Goal: Task Accomplishment & Management: Complete application form

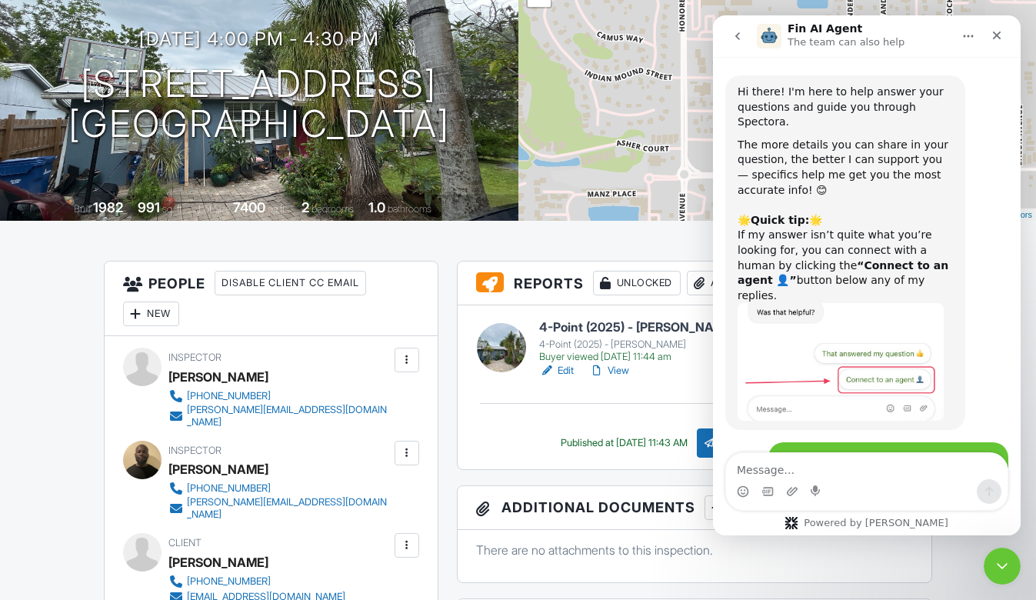
scroll to position [2, 0]
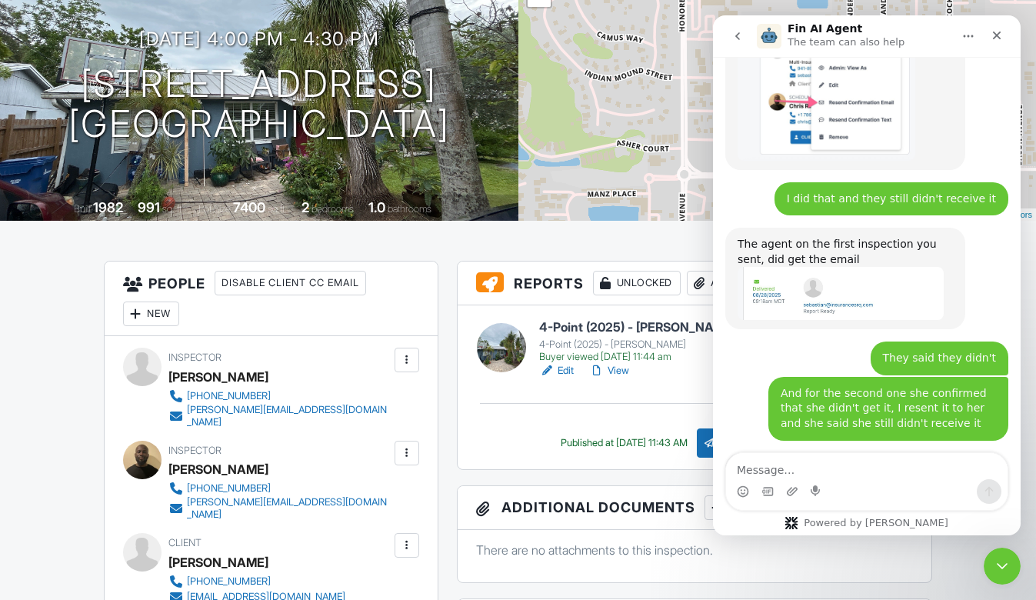
drag, startPoint x: 1009, startPoint y: 561, endPoint x: 1965, endPoint y: 1098, distance: 1096.8
click at [1011, 560] on div "Close Intercom Messenger" at bounding box center [999, 563] width 37 height 37
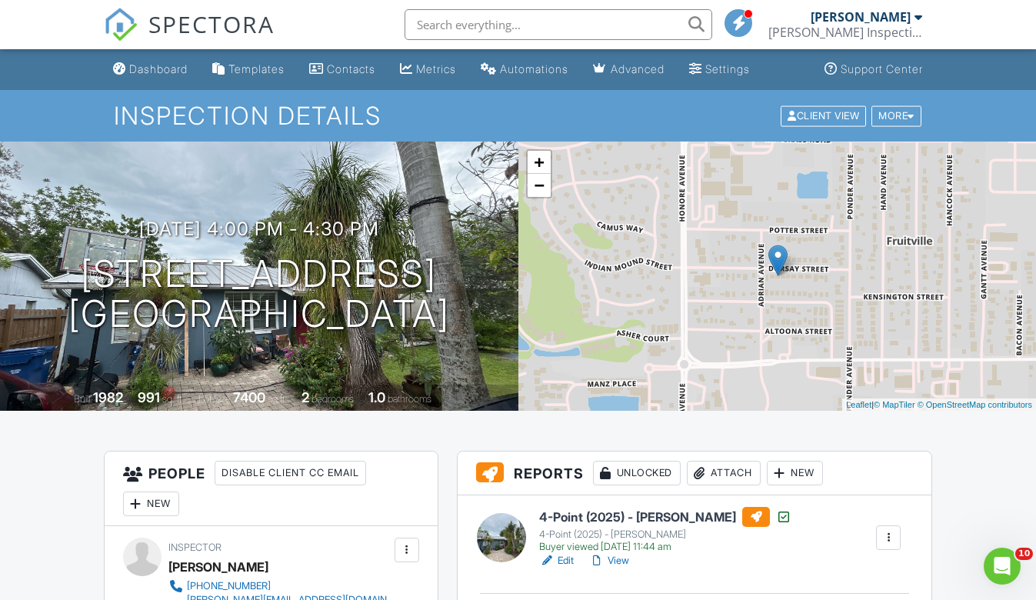
scroll to position [0, 0]
click at [153, 37] on span "SPECTORA" at bounding box center [211, 24] width 126 height 32
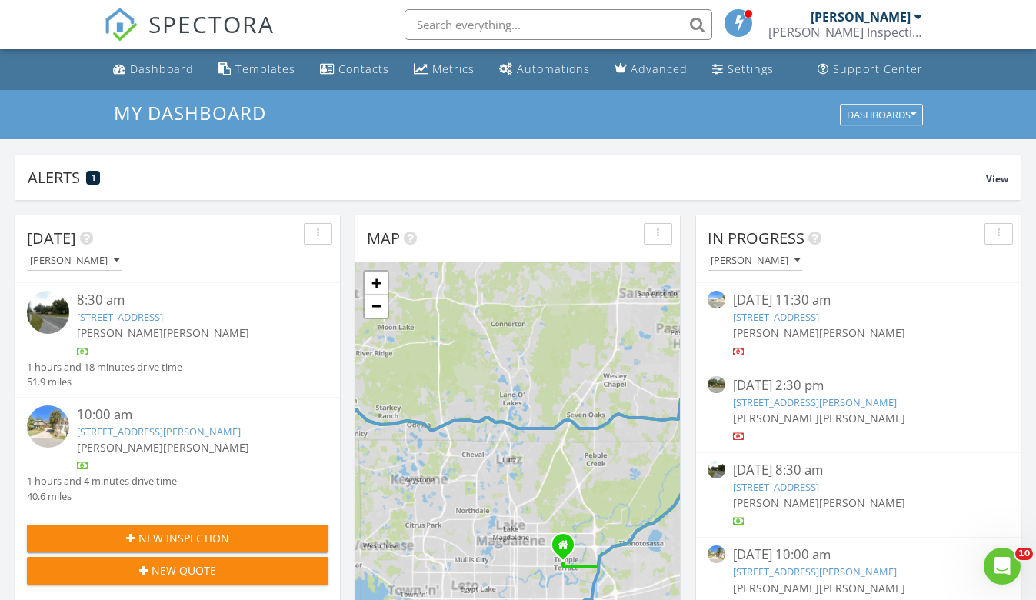
scroll to position [1401, 1037]
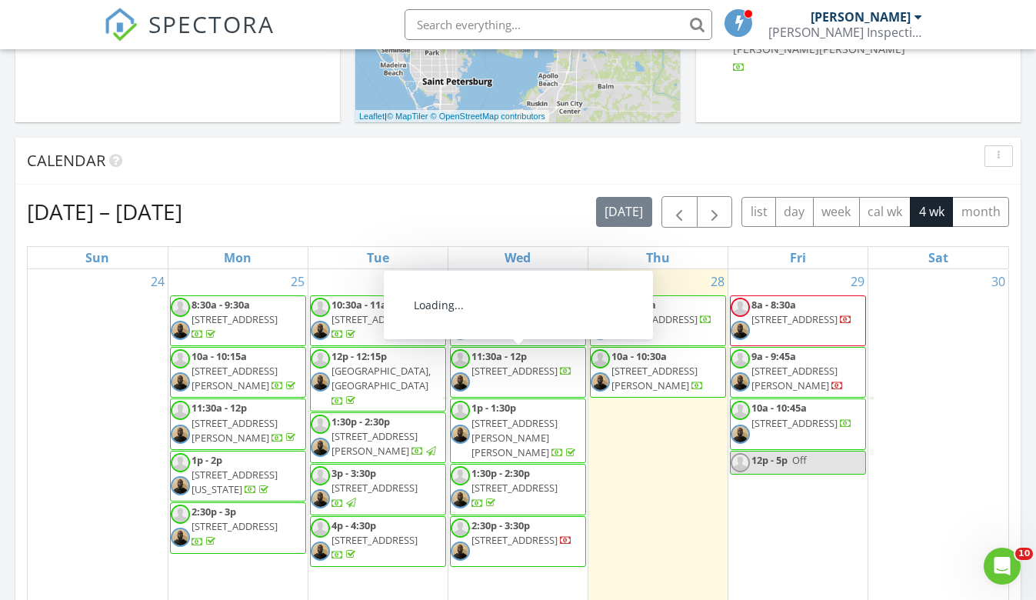
click at [523, 375] on span "2755 Curlew Rd 29, Palm Harbor 34684" at bounding box center [514, 371] width 86 height 14
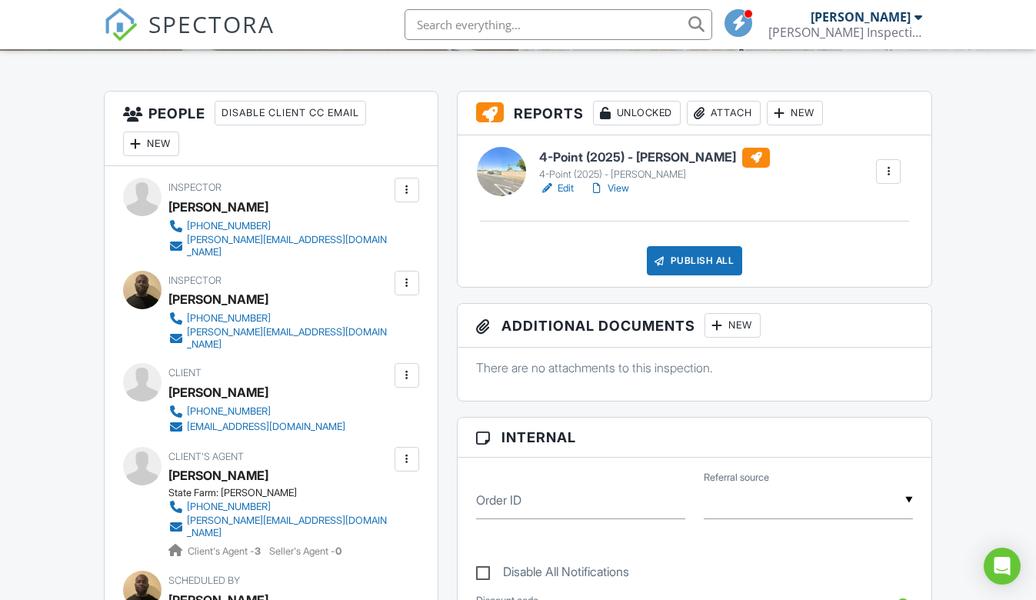
scroll to position [411, 0]
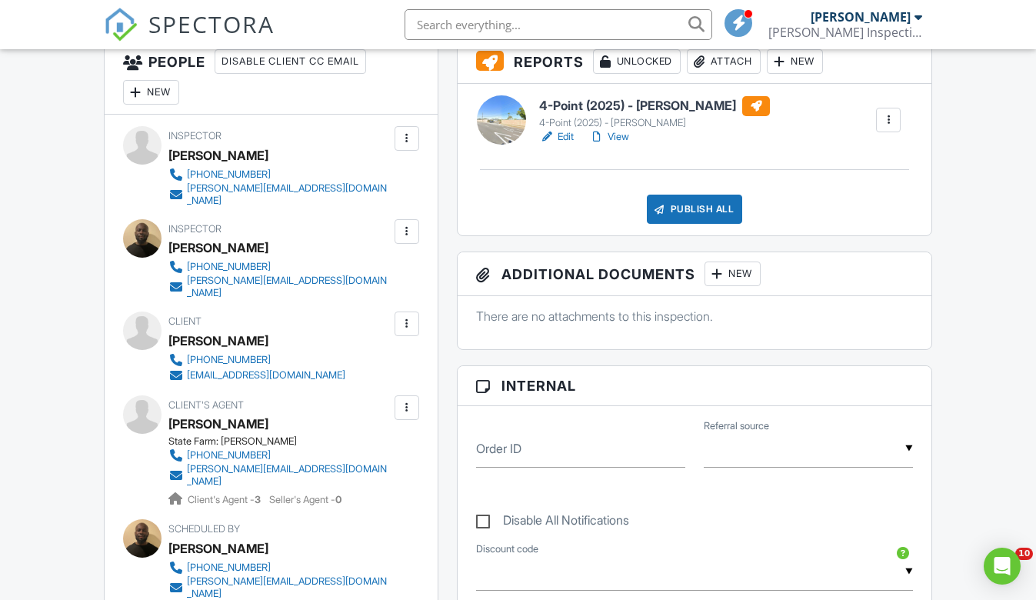
click at [684, 217] on div "Publish All" at bounding box center [695, 209] width 96 height 29
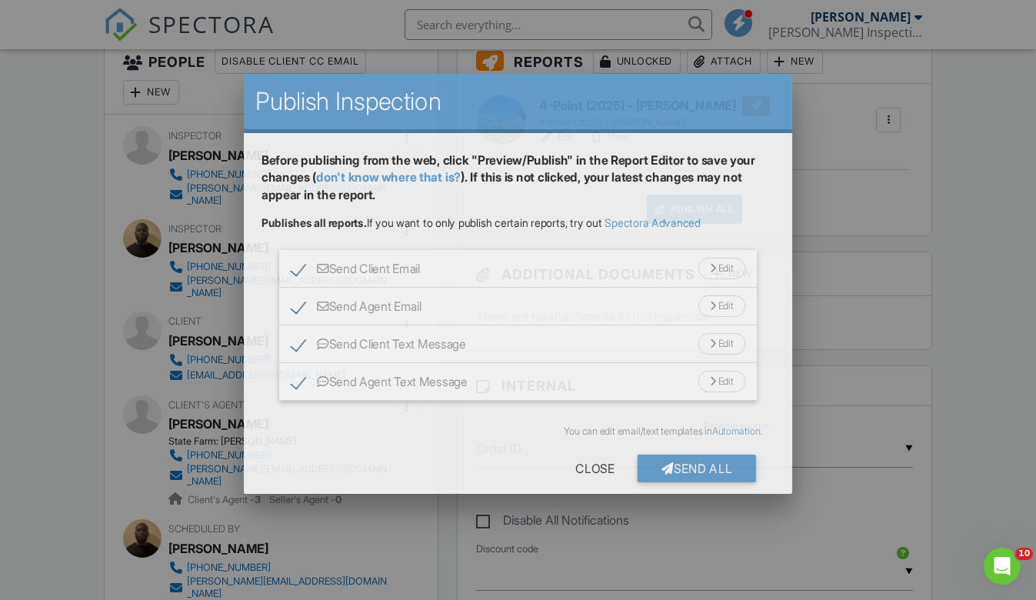
scroll to position [0, 0]
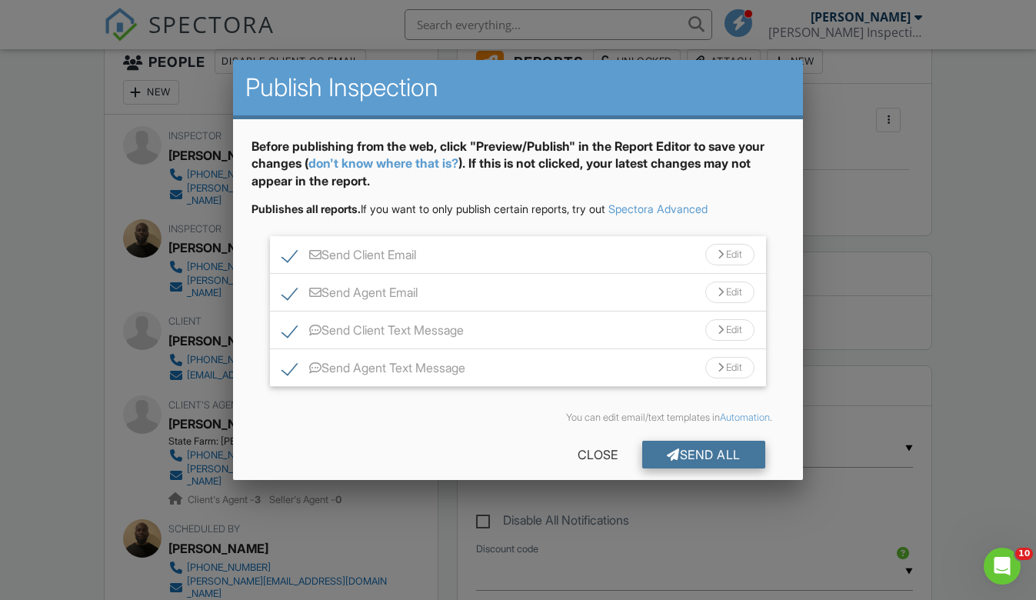
click at [652, 457] on div "Send All" at bounding box center [703, 455] width 123 height 28
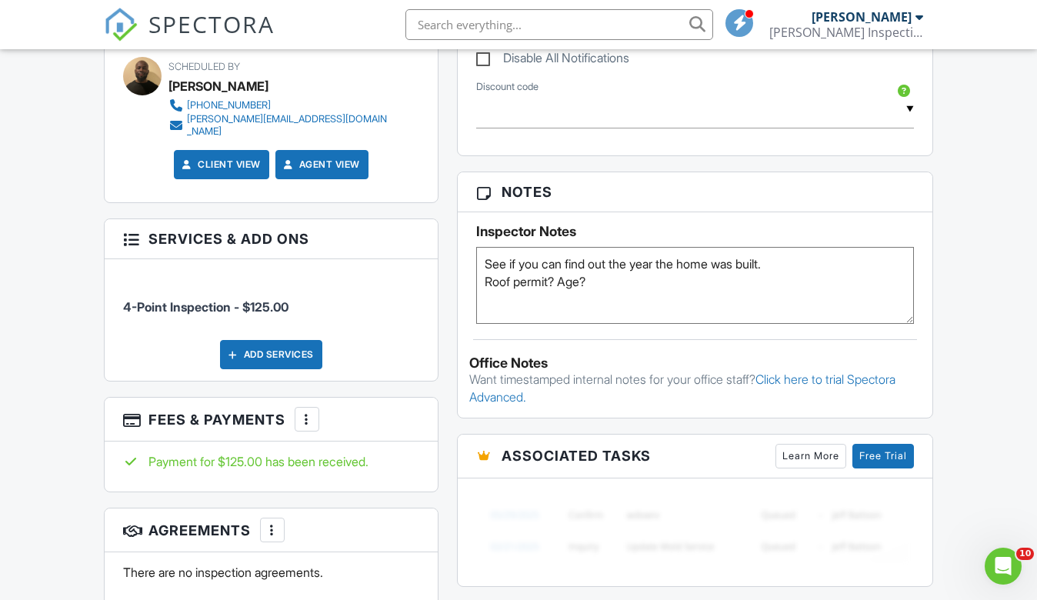
scroll to position [751, 0]
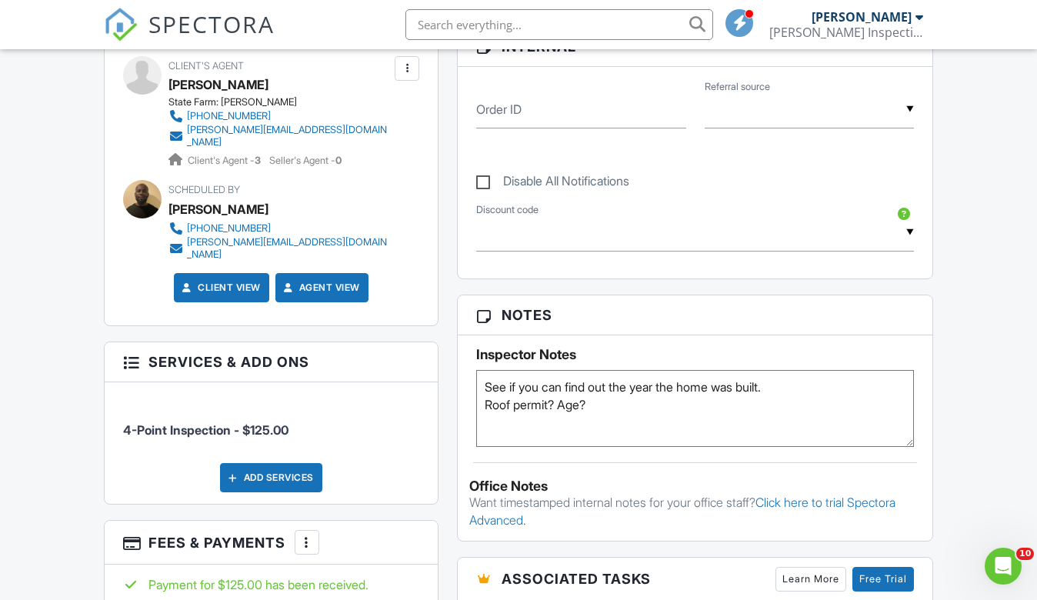
click at [179, 21] on span "SPECTORA" at bounding box center [211, 24] width 126 height 32
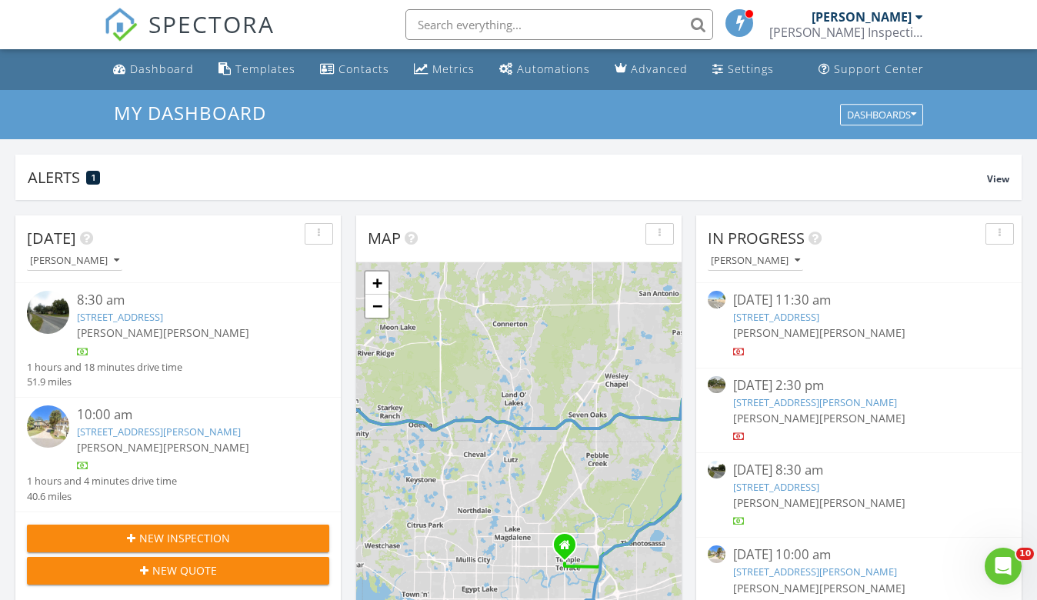
click at [189, 26] on span "SPECTORA" at bounding box center [211, 24] width 126 height 32
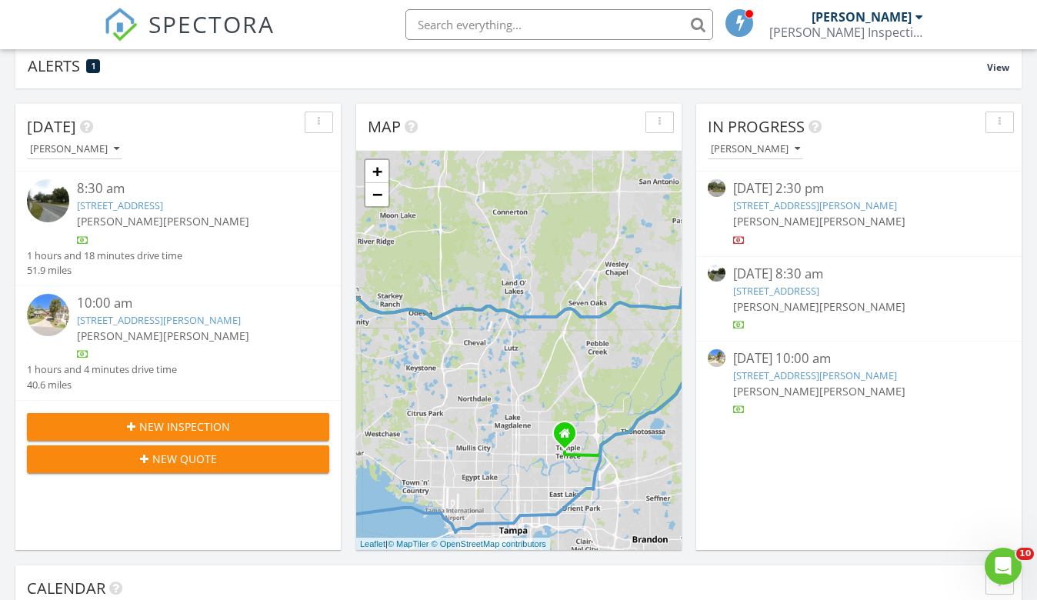
click at [175, 431] on span "New Inspection" at bounding box center [184, 426] width 91 height 16
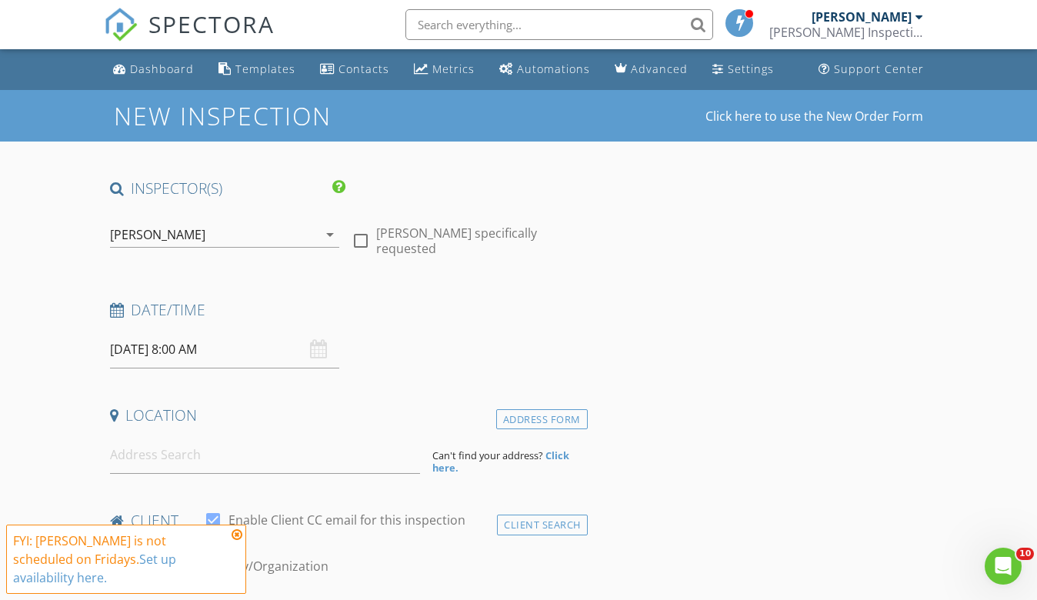
click at [201, 227] on div "[PERSON_NAME]" at bounding box center [214, 234] width 208 height 25
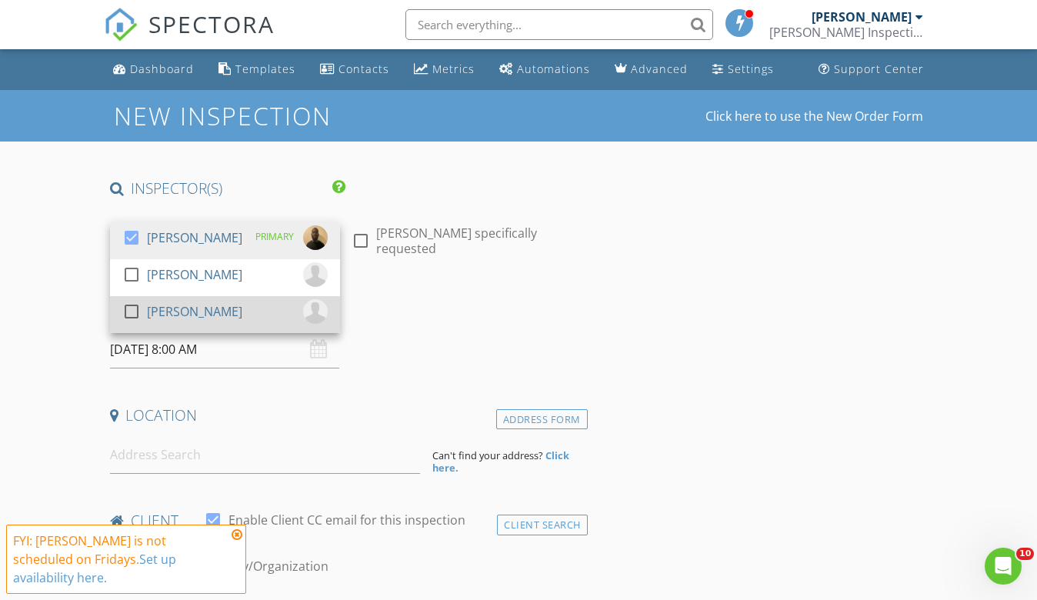
click at [177, 313] on div "[PERSON_NAME]" at bounding box center [194, 311] width 95 height 25
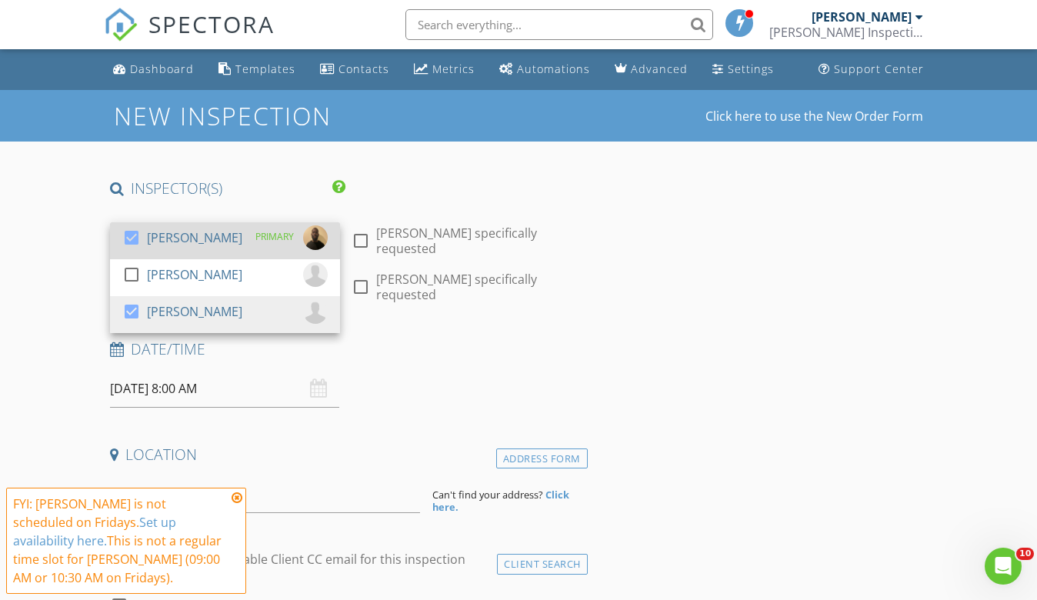
click at [140, 234] on div at bounding box center [131, 238] width 26 height 26
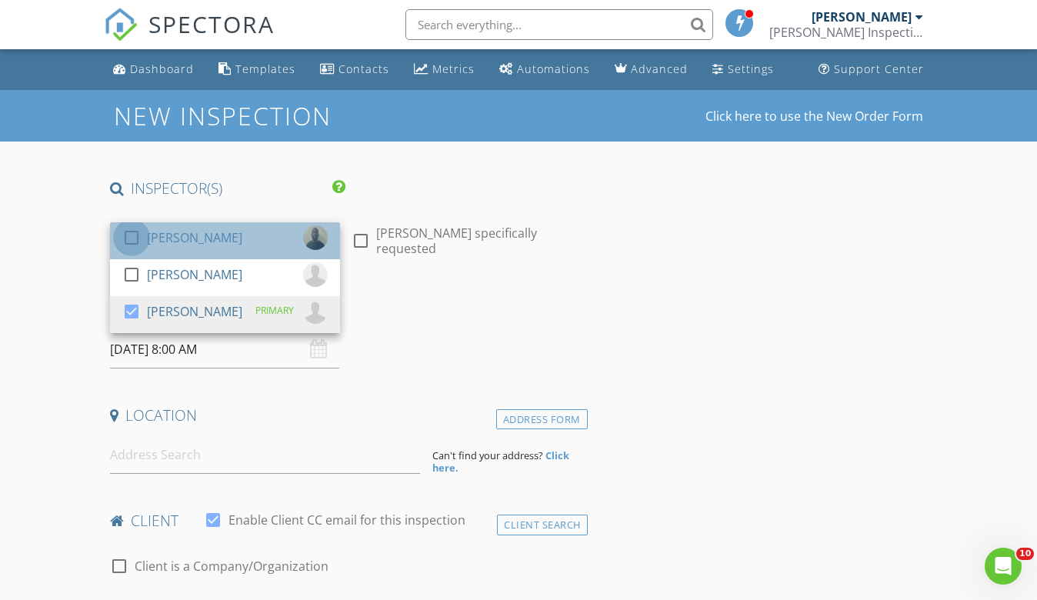
click at [140, 234] on div at bounding box center [131, 238] width 26 height 26
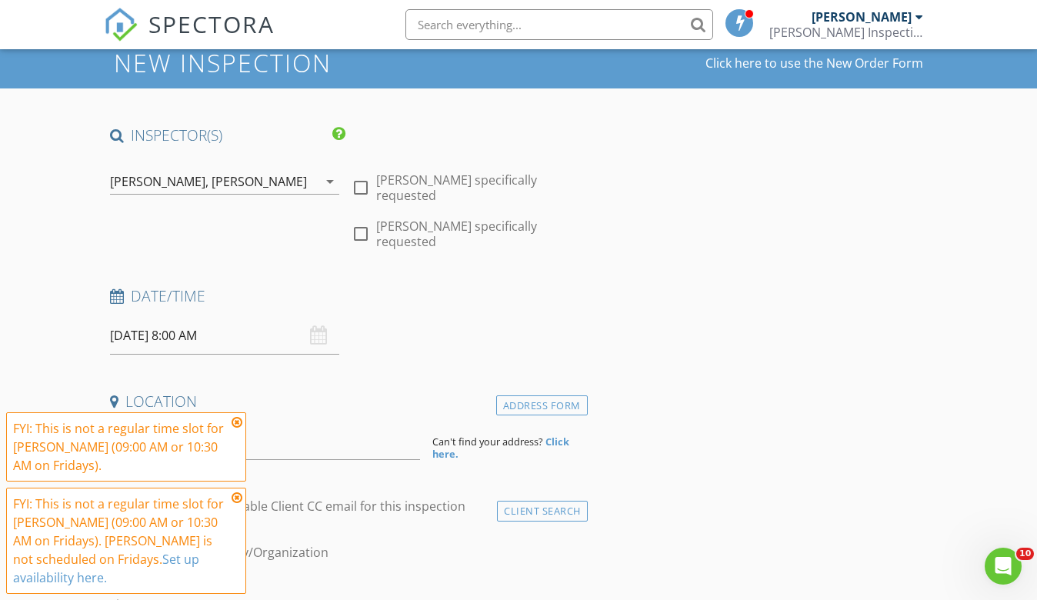
scroll to position [128, 0]
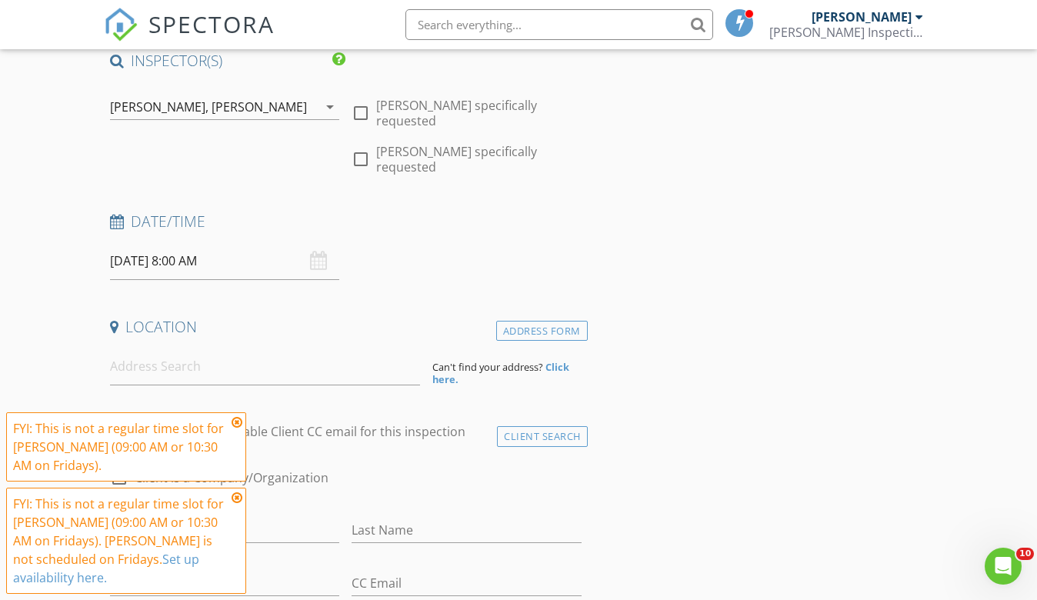
click at [172, 245] on input "08/29/2025 8:00 AM" at bounding box center [225, 261] width 230 height 38
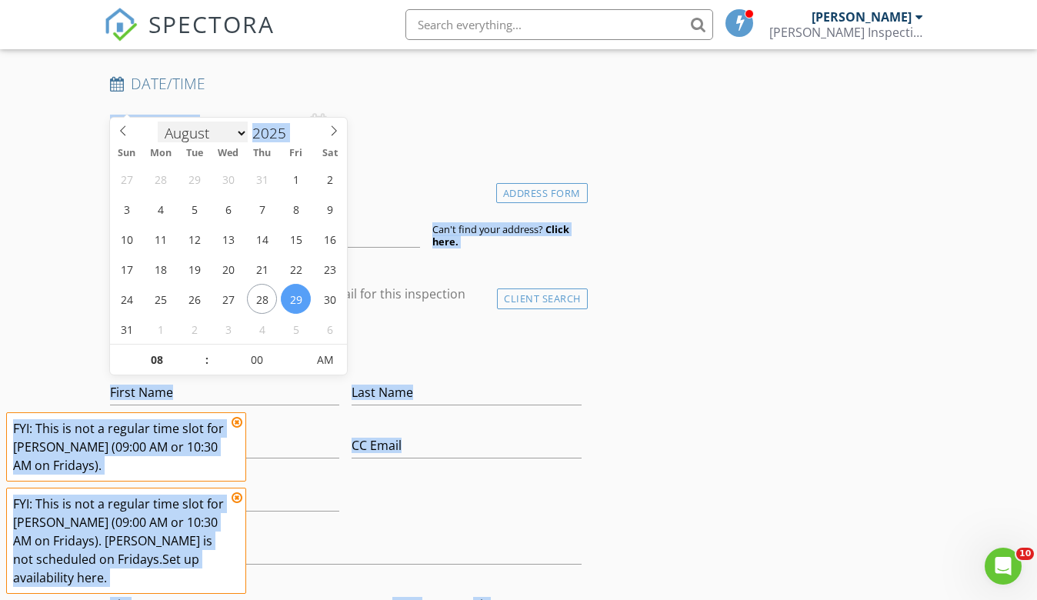
scroll to position [266, 0]
type input "09"
type input "08/29/2025 9:00 AM"
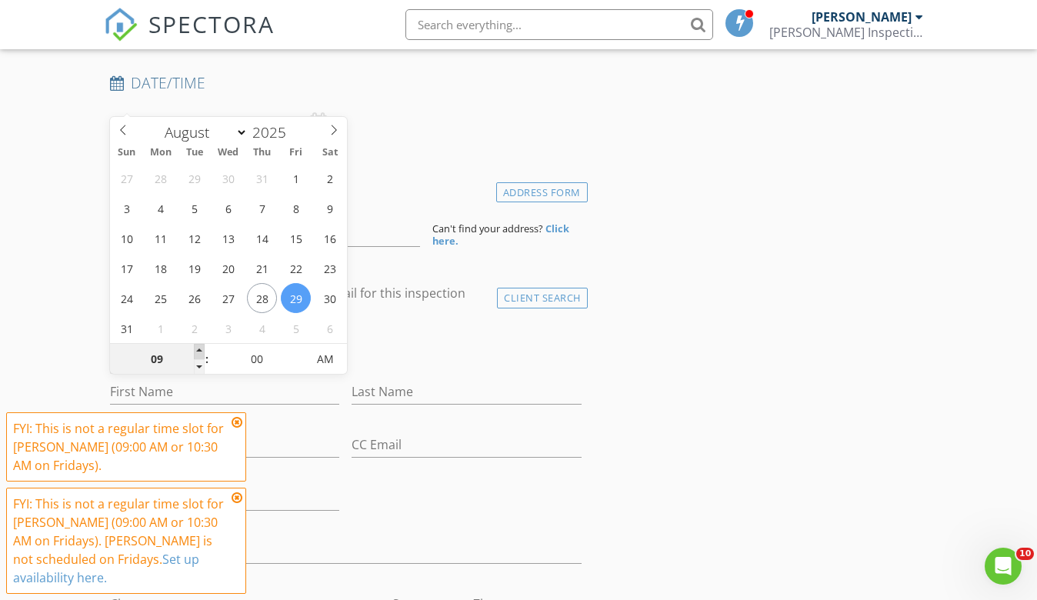
click at [202, 350] on span at bounding box center [199, 351] width 11 height 15
type input "10"
type input "08/29/2025 10:00 AM"
click at [202, 350] on span at bounding box center [199, 351] width 11 height 15
type input "11"
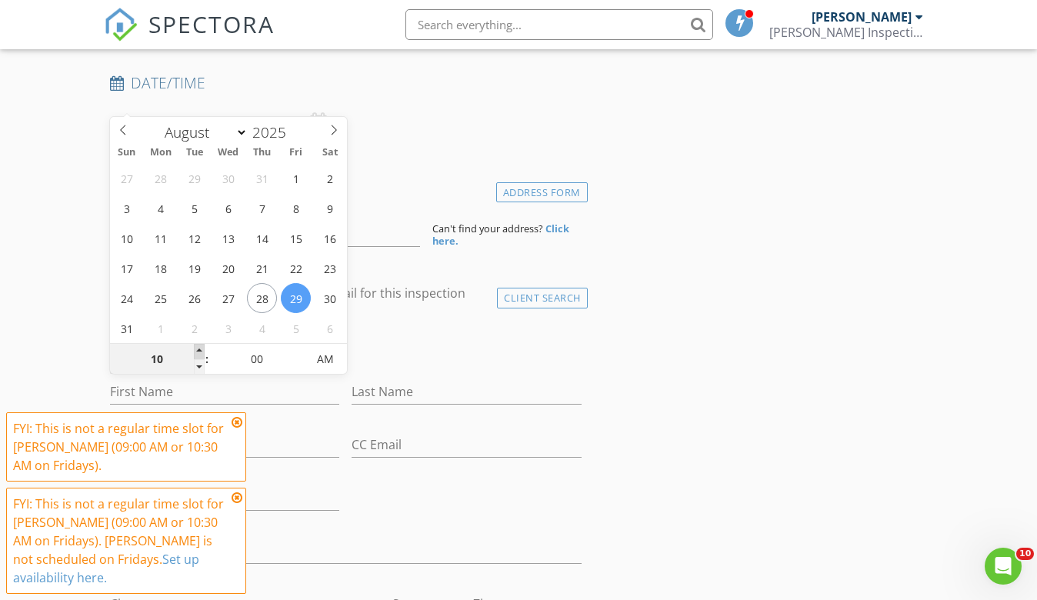
type input "08/29/2025 11:00 AM"
click at [202, 350] on span at bounding box center [199, 351] width 11 height 15
type input "12"
type input "08/29/2025 12:00 PM"
click at [202, 350] on span at bounding box center [199, 351] width 11 height 15
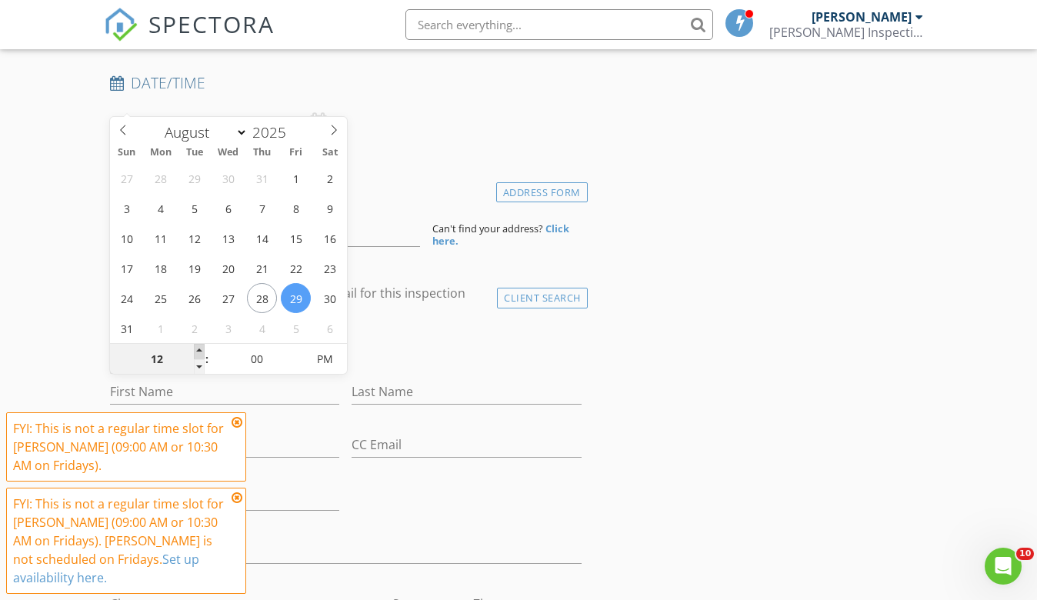
type input "01"
type input "08/29/2025 1:00 PM"
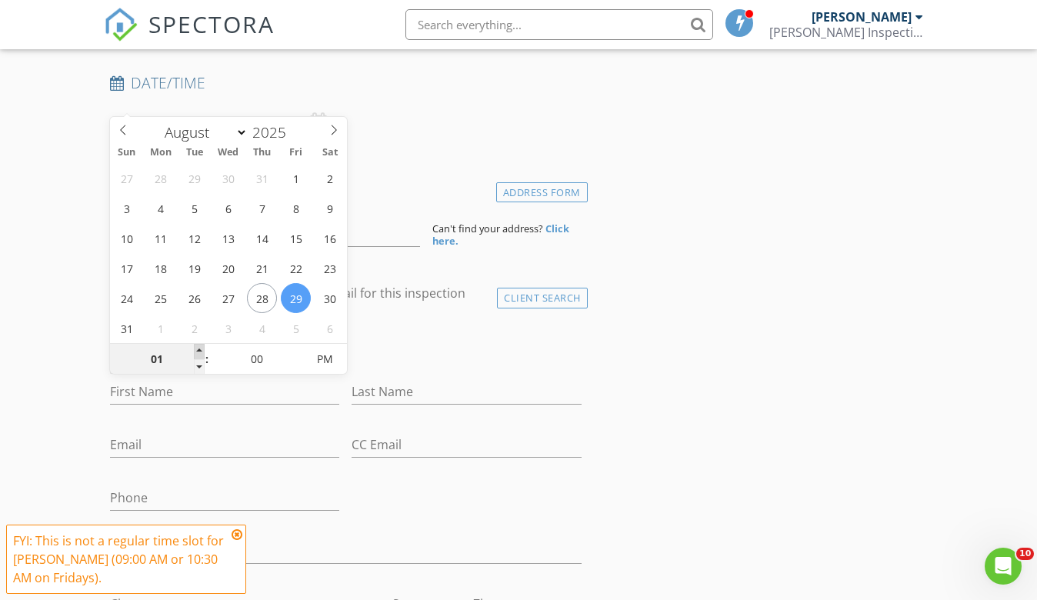
click at [202, 350] on span at bounding box center [199, 351] width 11 height 15
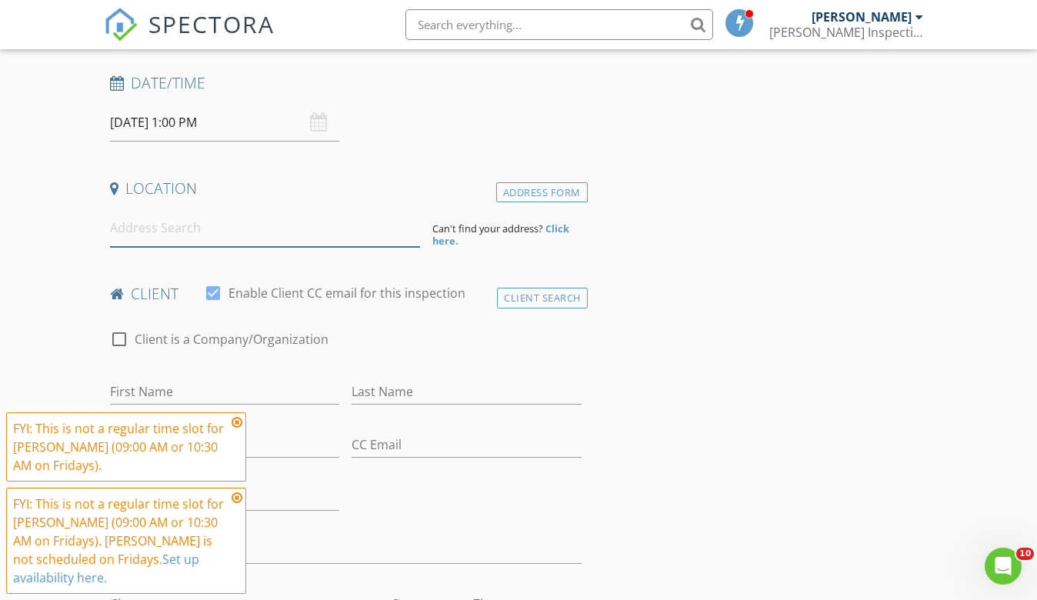
click at [182, 209] on input at bounding box center [265, 228] width 310 height 38
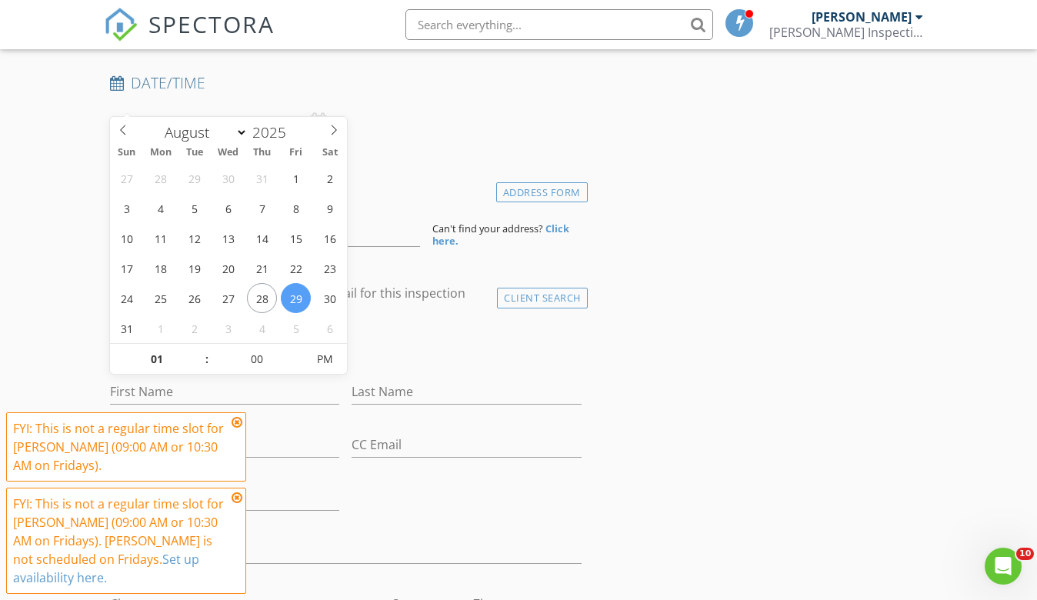
click at [172, 104] on input "08/29/2025 1:00 PM" at bounding box center [225, 123] width 230 height 38
select select "8"
type input "09/02/2025 1:00 PM"
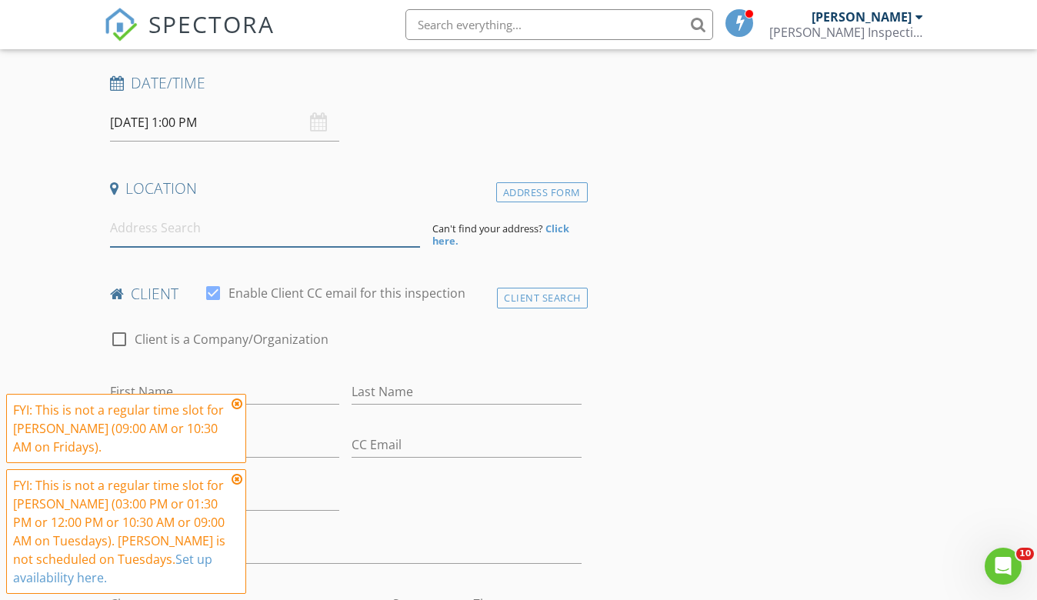
click at [161, 209] on input at bounding box center [265, 228] width 310 height 38
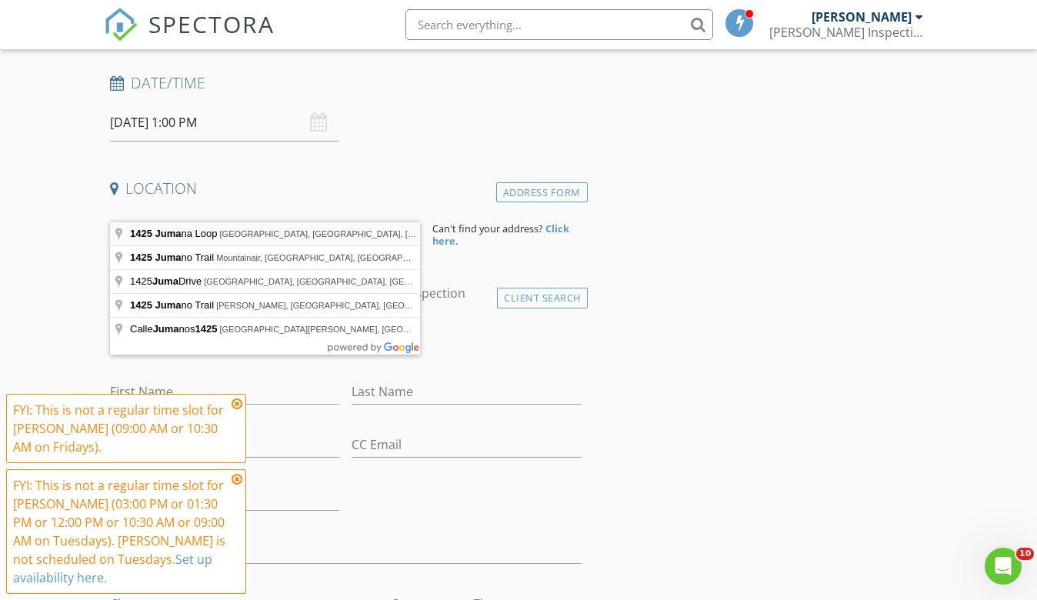
type input "1425 Jumana Loop, Apollo Beach, FL, USA"
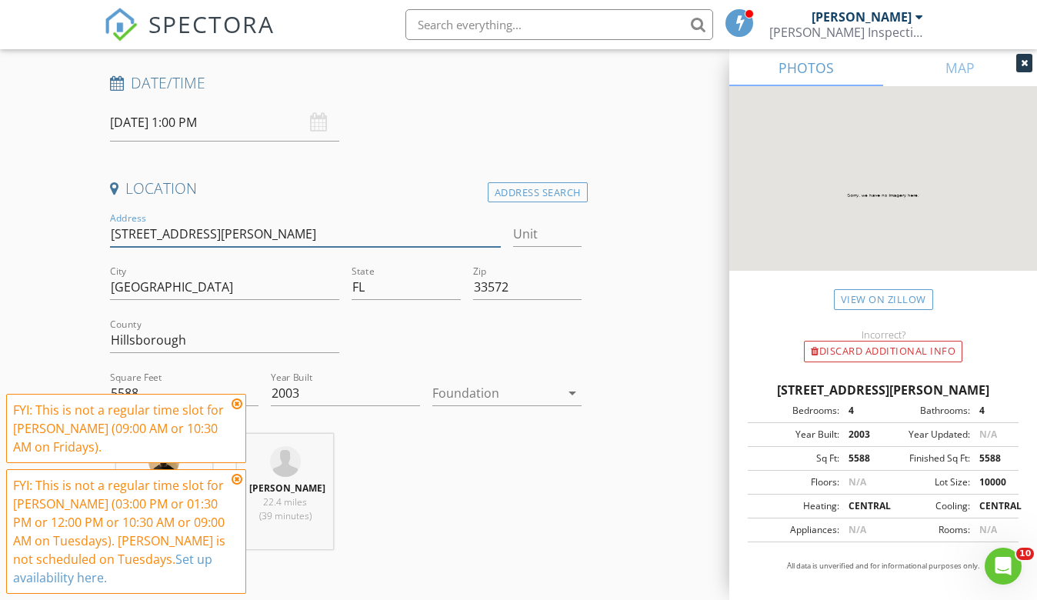
click at [186, 221] on input "1425 Jumana Loop" at bounding box center [305, 233] width 391 height 25
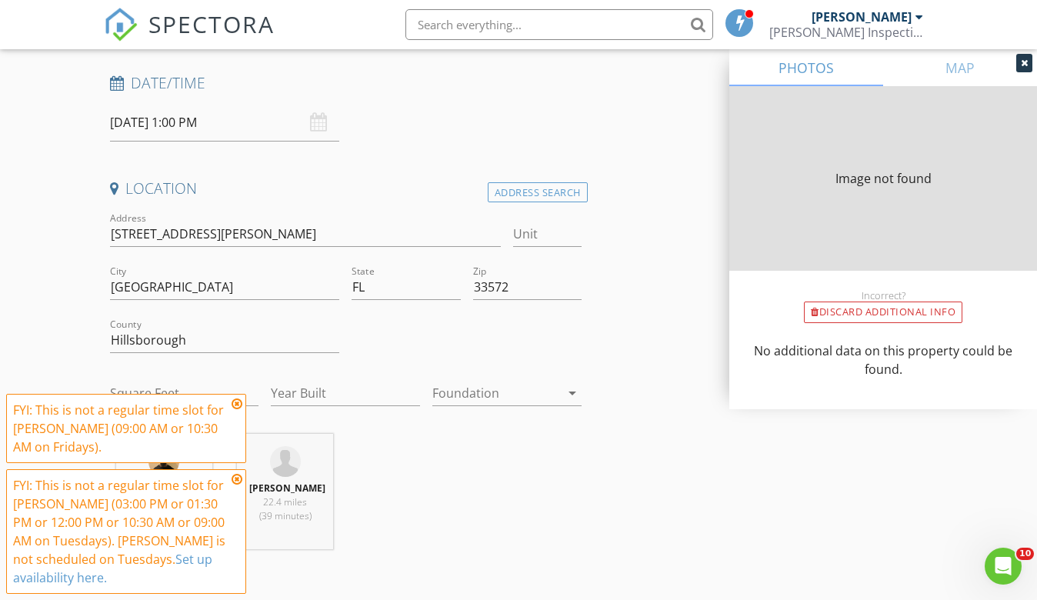
type input "5588"
type input "2003"
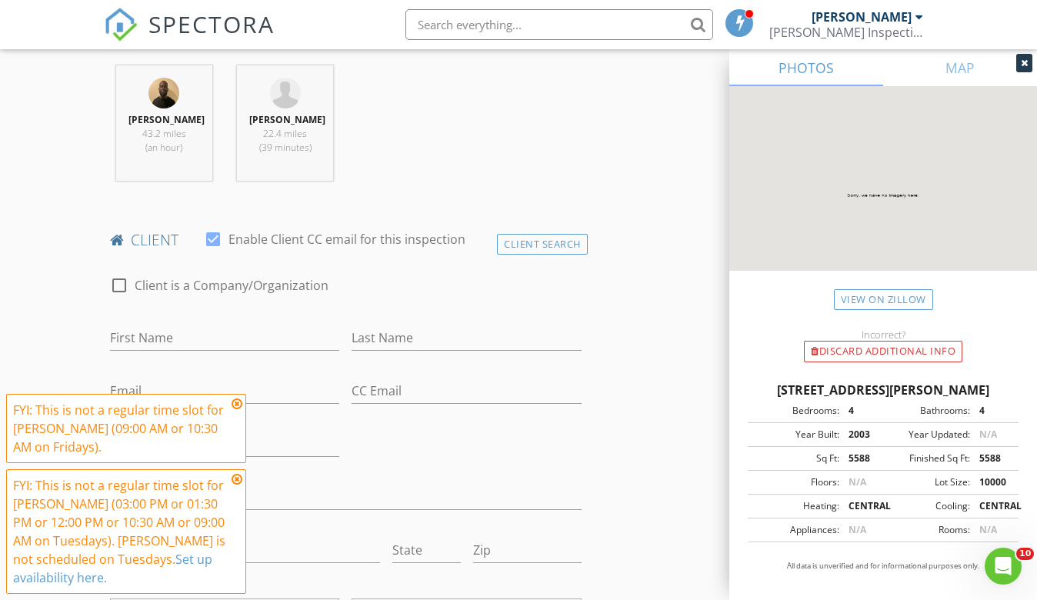
scroll to position [661, 0]
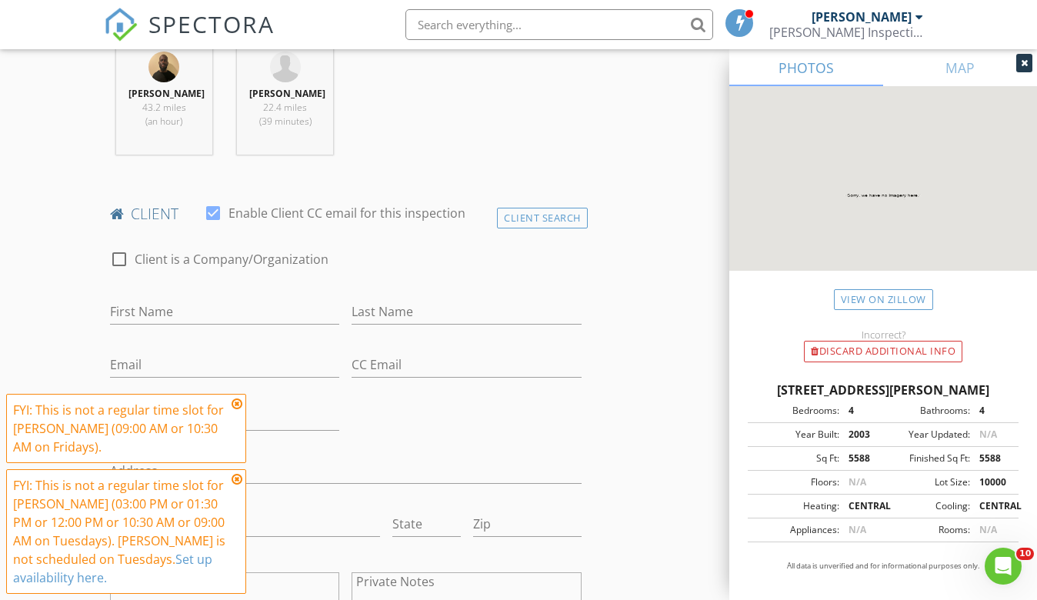
click at [156, 278] on div at bounding box center [219, 282] width 218 height 9
type input "Nathan"
type input "Morris"
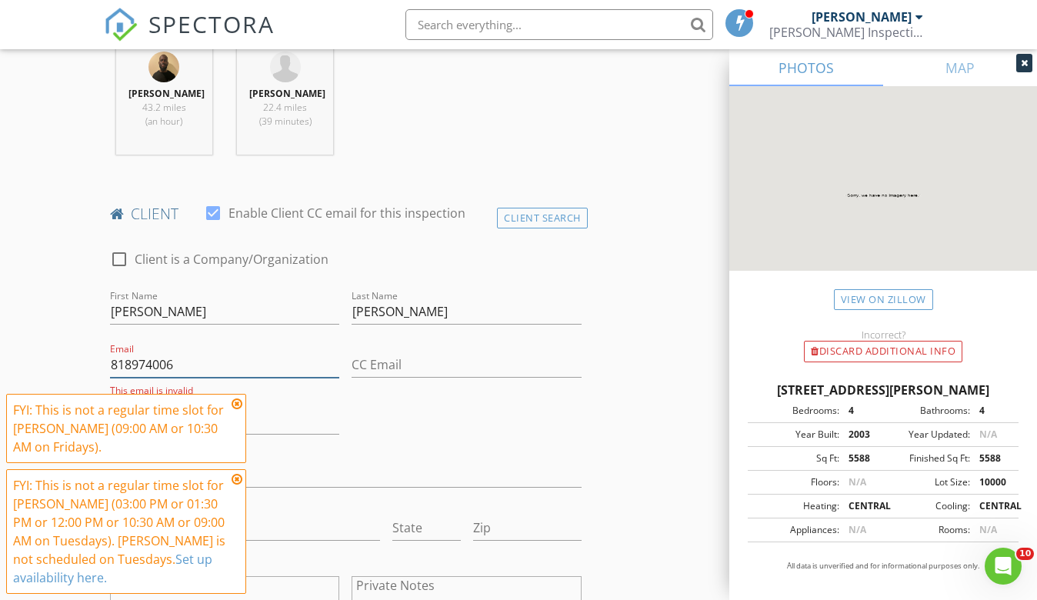
type input "8189740061"
click at [157, 352] on input "8189740061" at bounding box center [225, 364] width 230 height 25
paste input "818-974-0061"
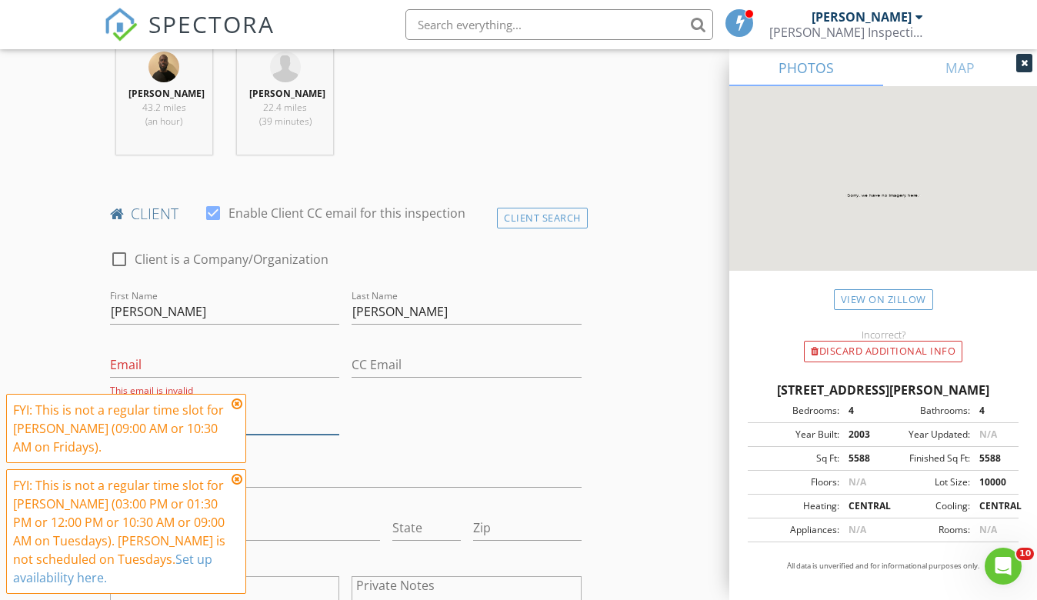
type input "818-974-0061"
click at [175, 351] on input "Email" at bounding box center [225, 363] width 230 height 25
paste input "EDeYoung@dwabiz.com"
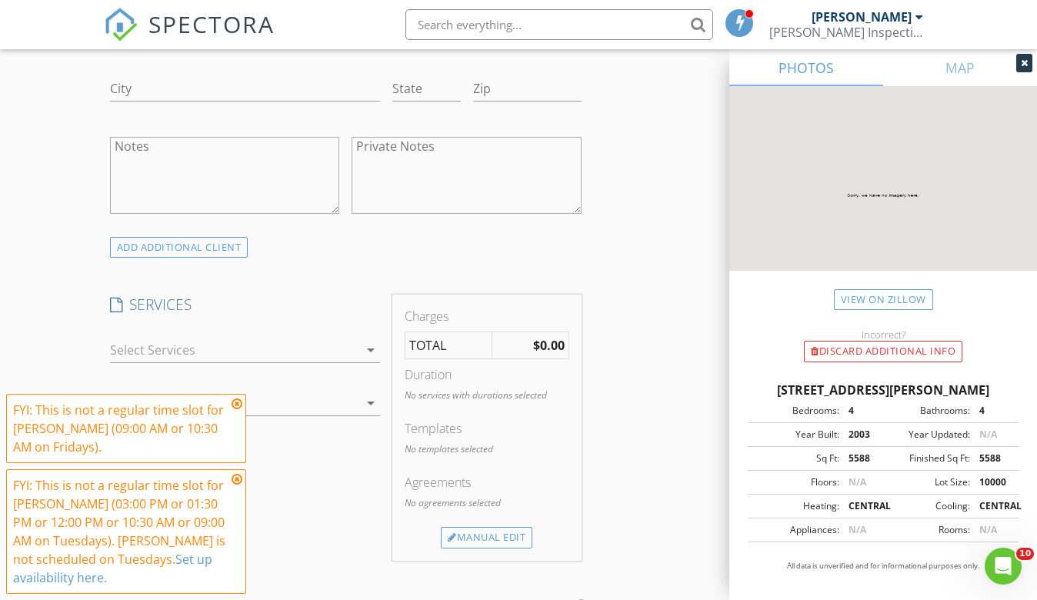
scroll to position [1196, 0]
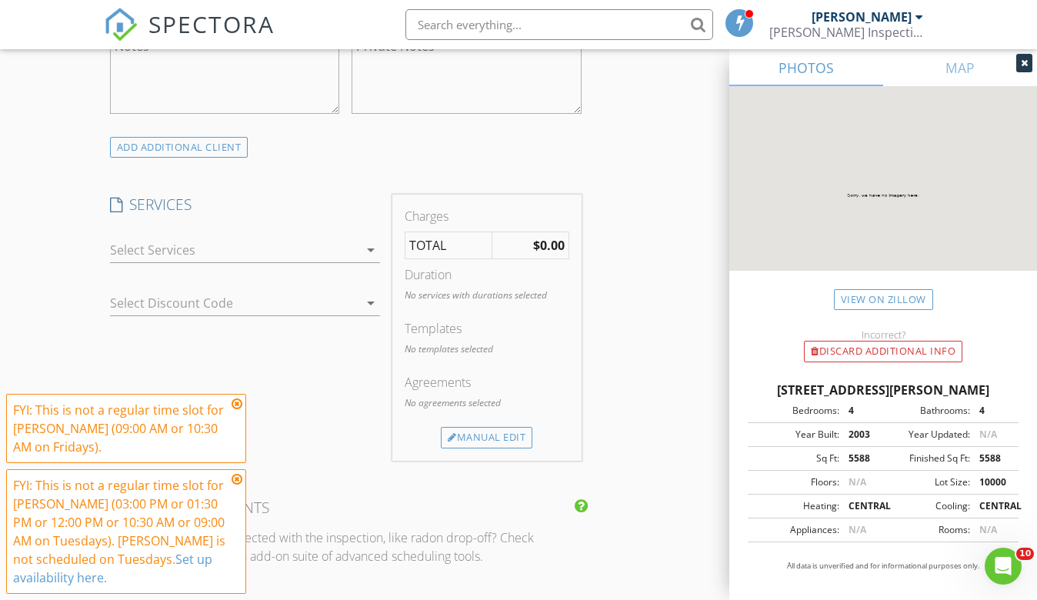
type input "EDeYoung@dwabiz.com"
click at [300, 238] on div at bounding box center [234, 250] width 248 height 25
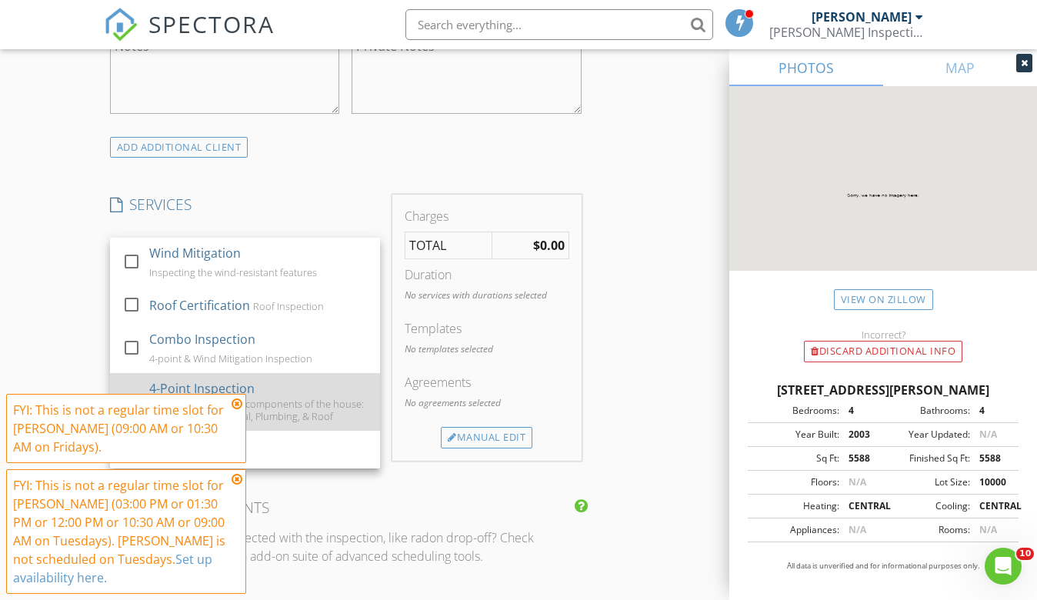
click at [139, 388] on div at bounding box center [131, 401] width 26 height 26
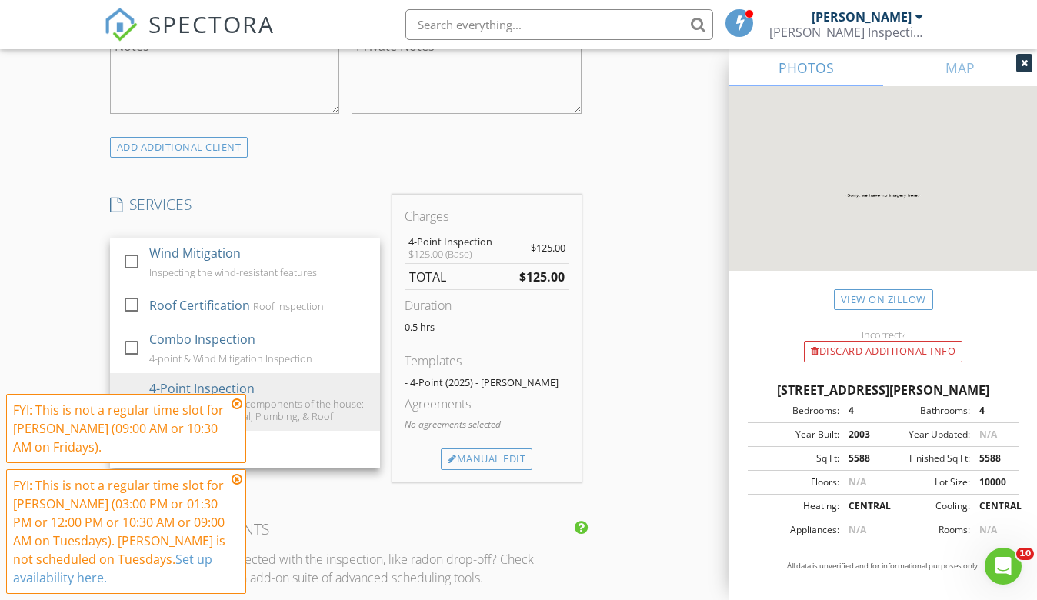
click at [77, 269] on div "New Inspection Click here to use the New Order Form INSPECTOR(S) check_box Chri…" at bounding box center [518, 267] width 1037 height 2747
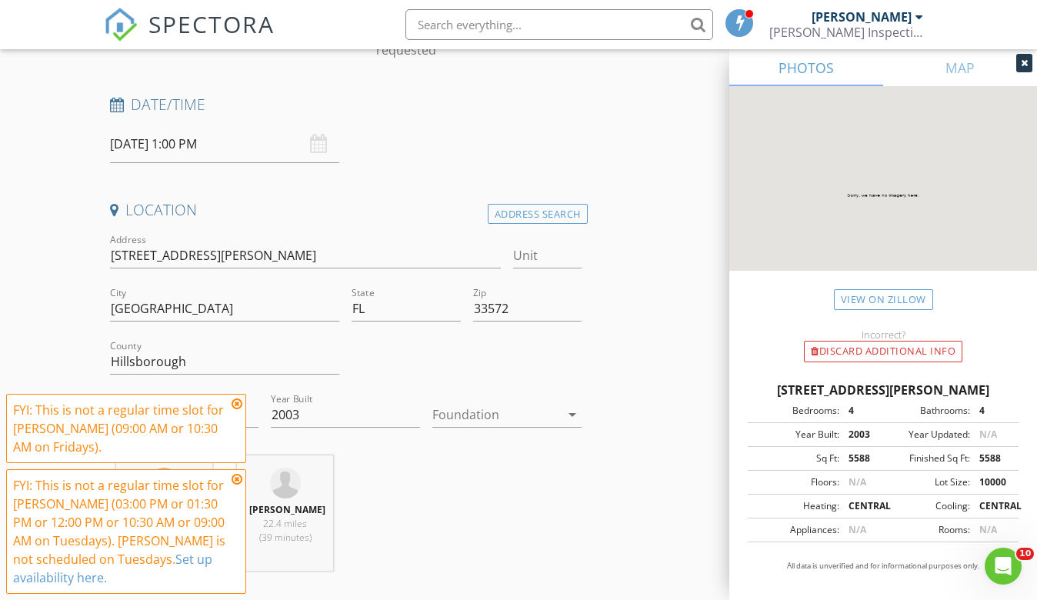
scroll to position [189, 0]
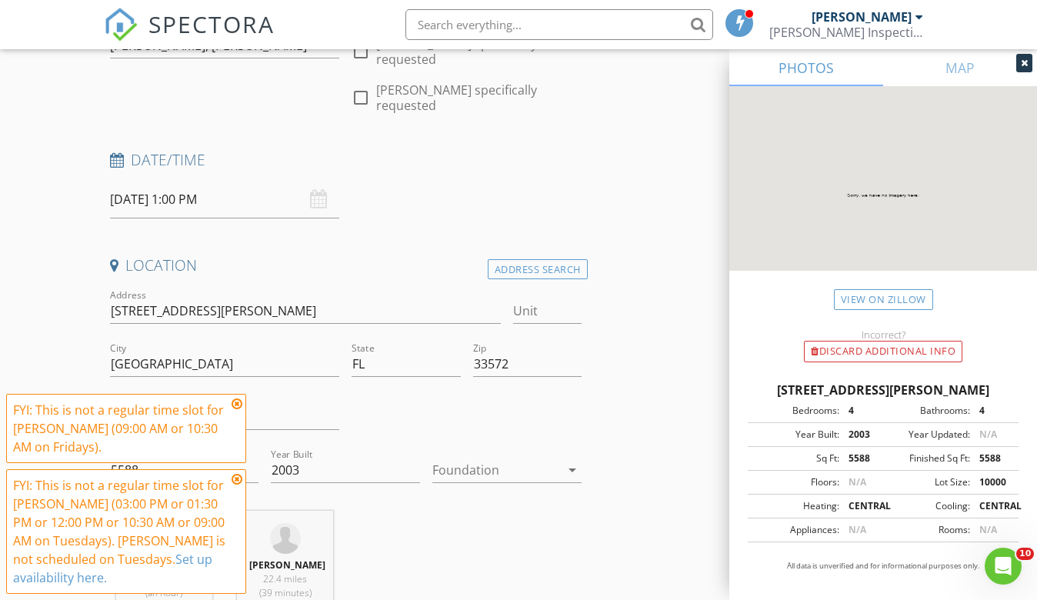
click at [238, 402] on icon at bounding box center [236, 404] width 11 height 12
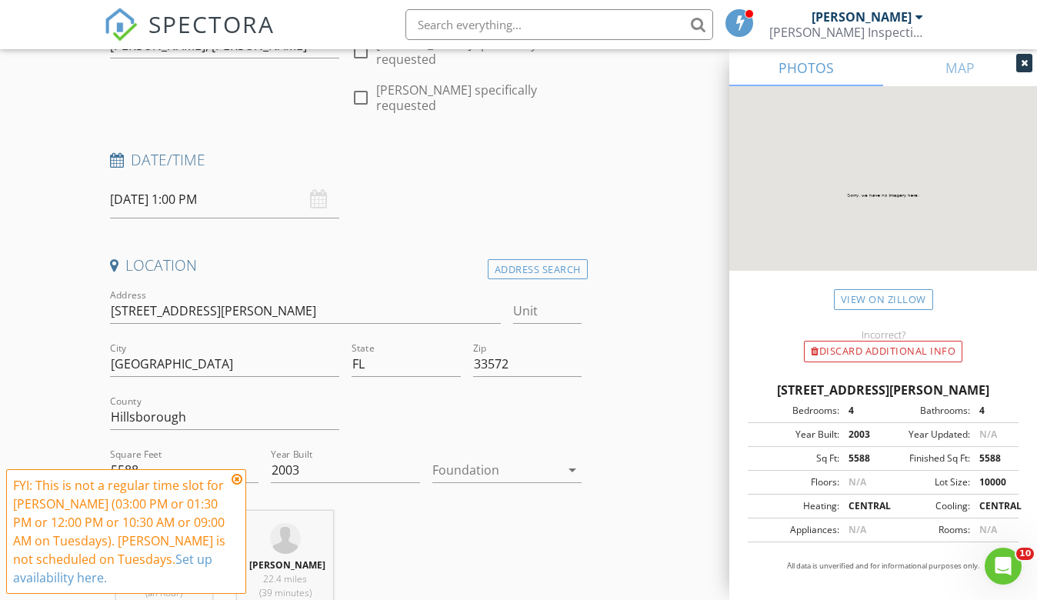
click at [239, 478] on icon at bounding box center [236, 479] width 11 height 12
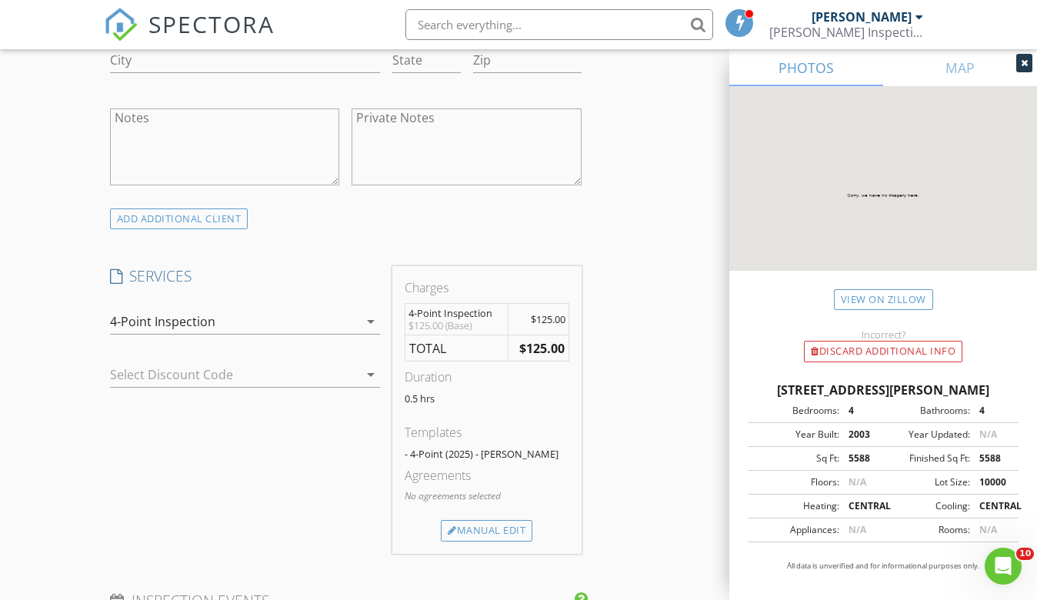
scroll to position [1006, 0]
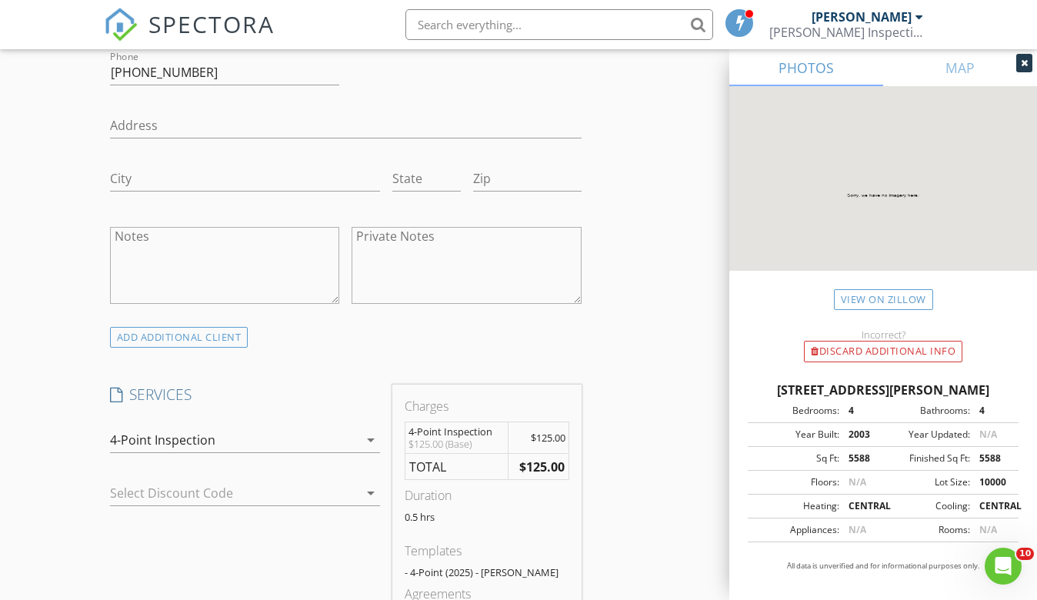
click at [212, 471] on div "Select Discount Code arrow_drop_down" at bounding box center [245, 496] width 270 height 50
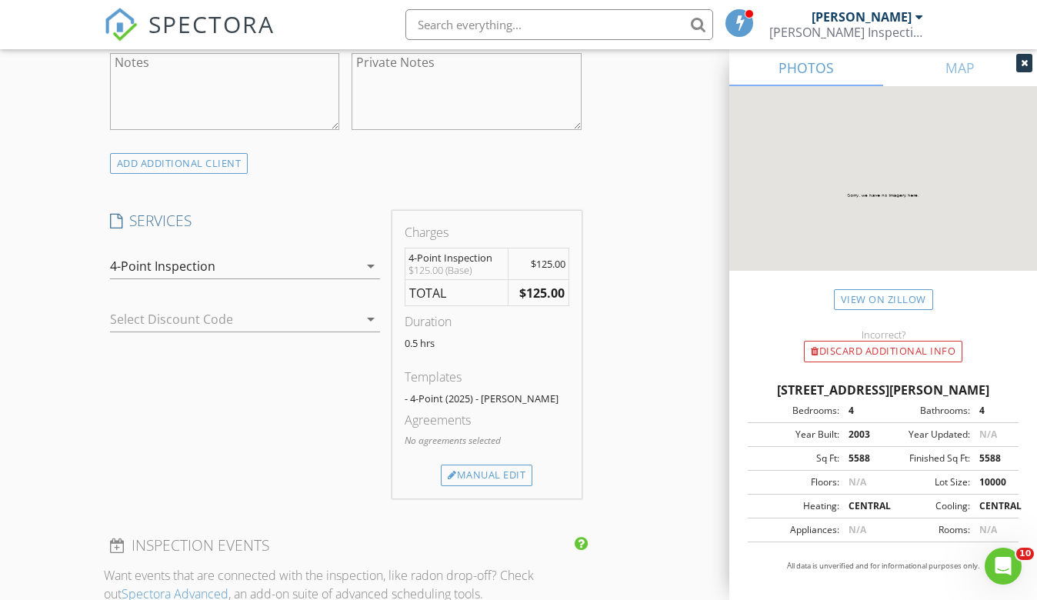
scroll to position [1203, 0]
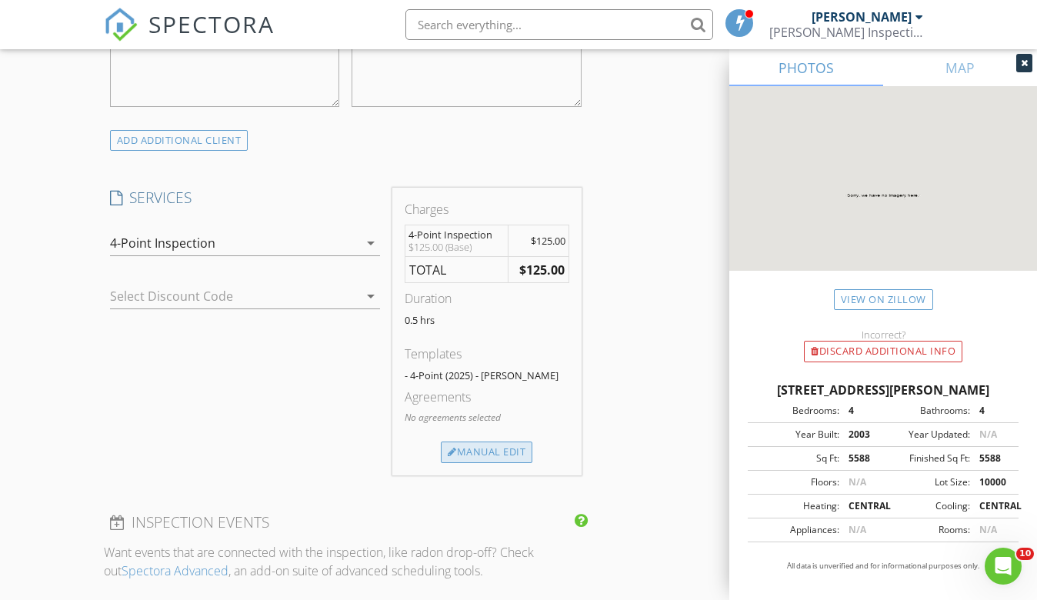
click at [478, 441] on div "Manual Edit" at bounding box center [487, 452] width 92 height 22
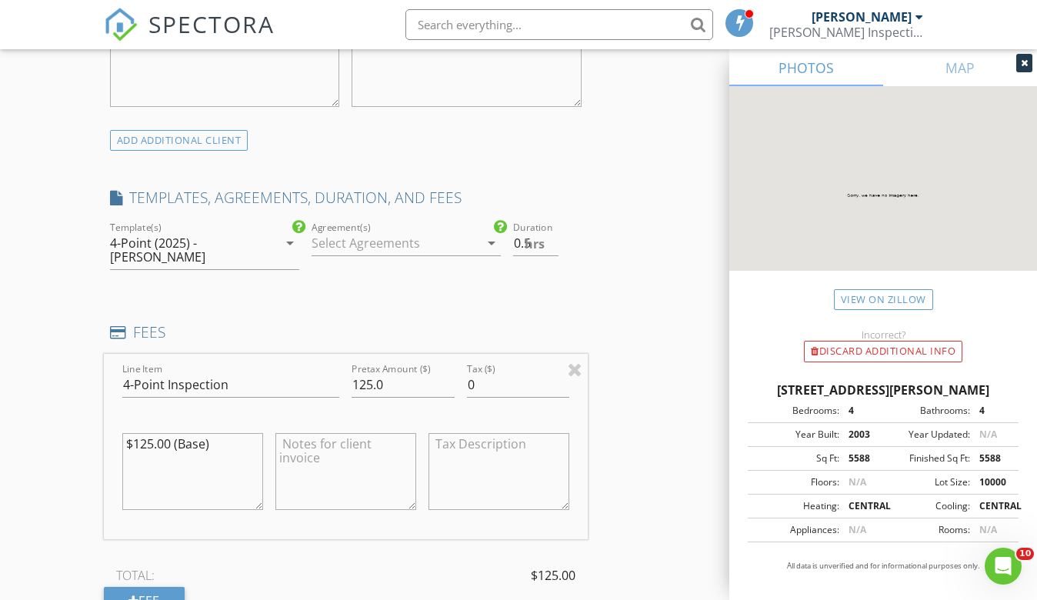
click at [144, 433] on textarea "$125.00 (Base)" at bounding box center [192, 471] width 141 height 77
click at [139, 433] on textarea "$125.00 (Base)" at bounding box center [192, 471] width 141 height 77
type textarea "$425.00 (Base)"
click at [85, 371] on div "New Inspection Click here to use the New Order Form INSPECTOR(S) check_box Chri…" at bounding box center [518, 340] width 1037 height 2907
click at [90, 378] on div "New Inspection Click here to use the New Order Form INSPECTOR(S) check_box Chri…" at bounding box center [518, 340] width 1037 height 2907
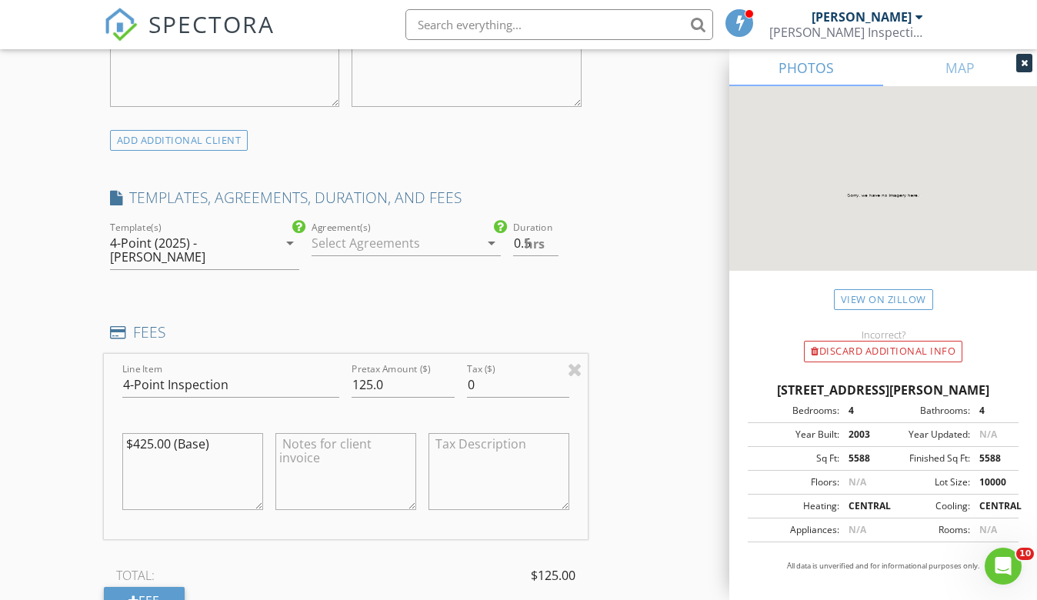
click at [190, 433] on textarea "$425.00 (Base)" at bounding box center [192, 471] width 141 height 77
click at [357, 372] on input "125.0" at bounding box center [402, 384] width 102 height 25
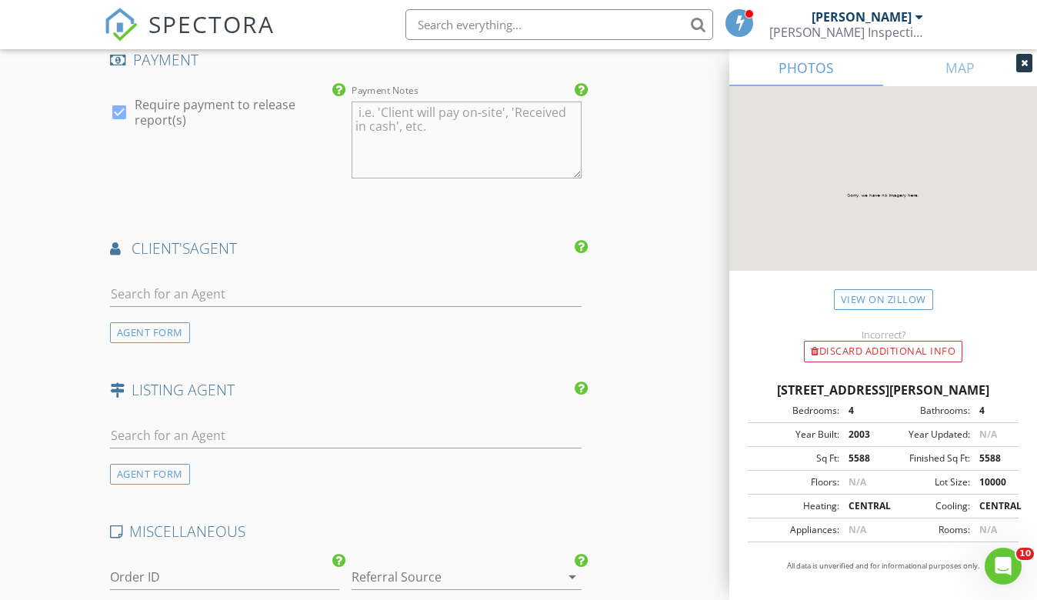
scroll to position [2010, 0]
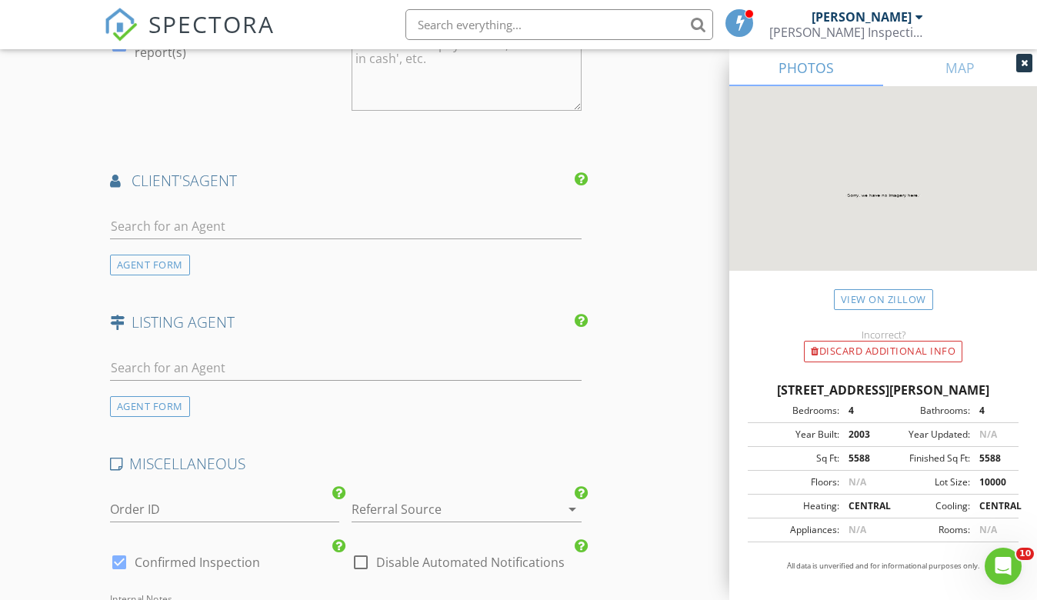
type input "425.0"
click at [258, 214] on input "text" at bounding box center [345, 226] width 471 height 25
type input "grace"
click at [150, 214] on input "grace" at bounding box center [345, 226] width 471 height 25
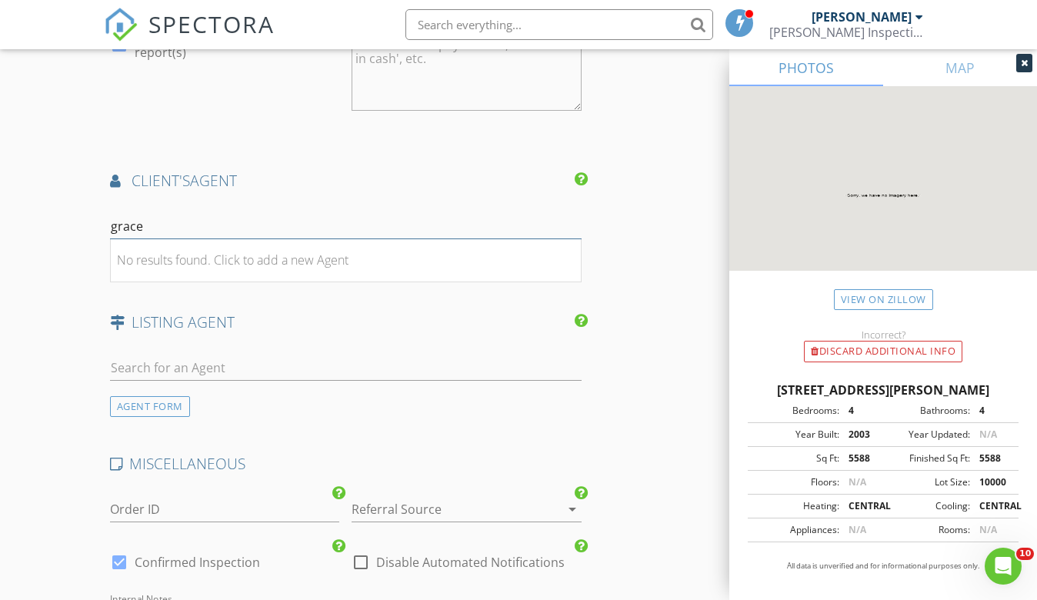
click at [150, 214] on input "grace" at bounding box center [345, 226] width 471 height 25
click at [155, 255] on div "AGENT FORM" at bounding box center [150, 265] width 80 height 21
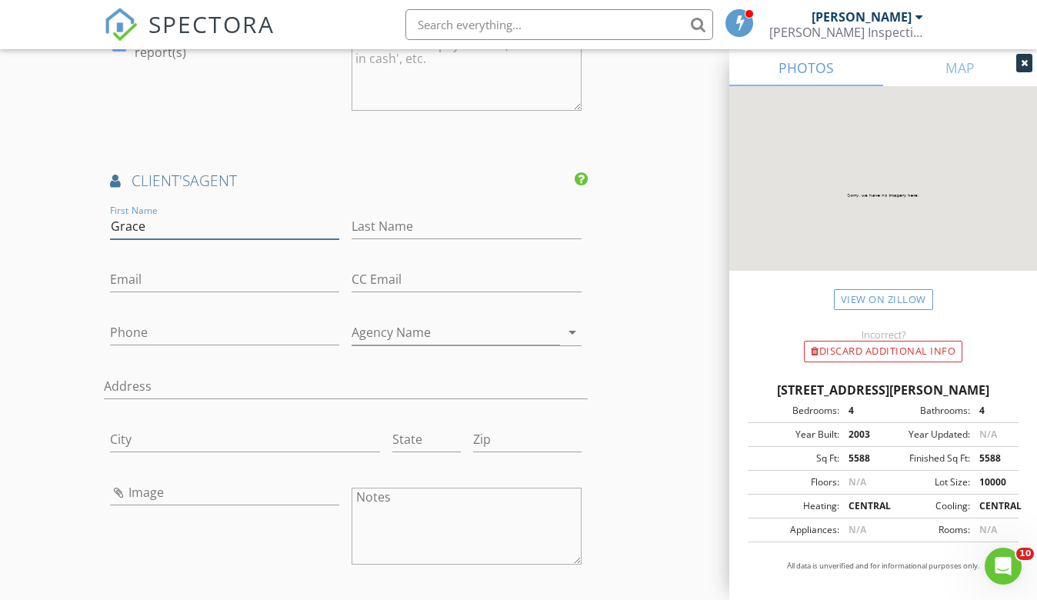
type input "Grace"
type input "Medina"
click at [135, 258] on div "Email" at bounding box center [225, 283] width 230 height 50
paste input "service@ricksanchez.com"
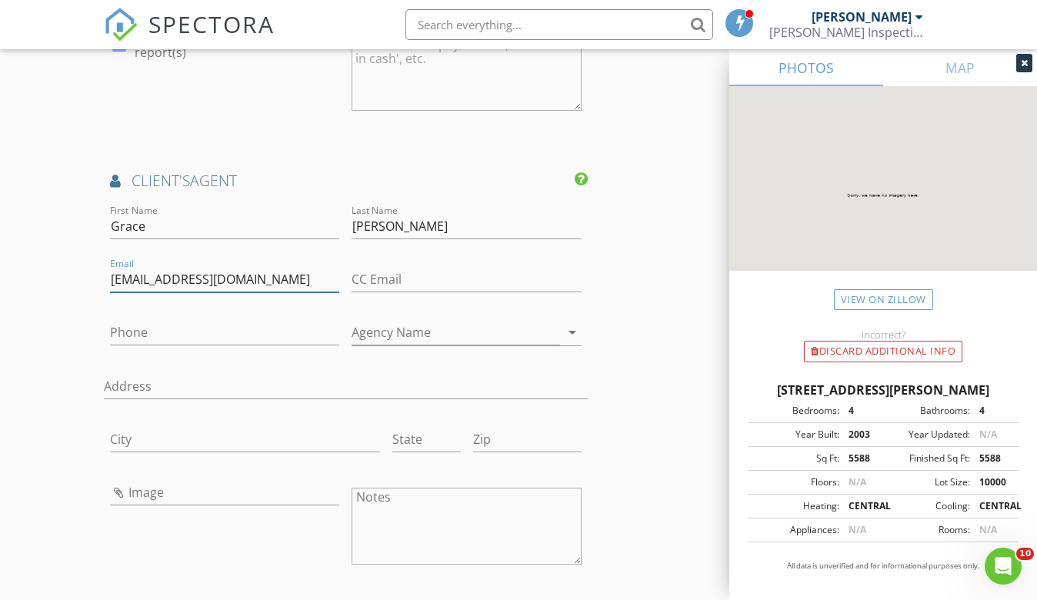
type input "service@ricksanchez.com"
type input "2"
type input "305-551-3335"
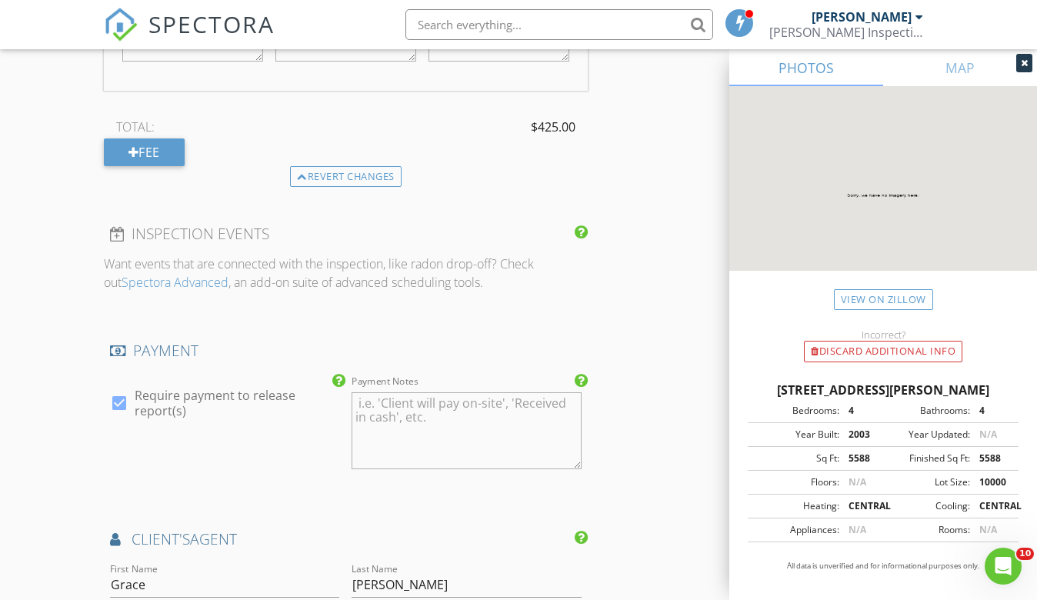
scroll to position [1414, 0]
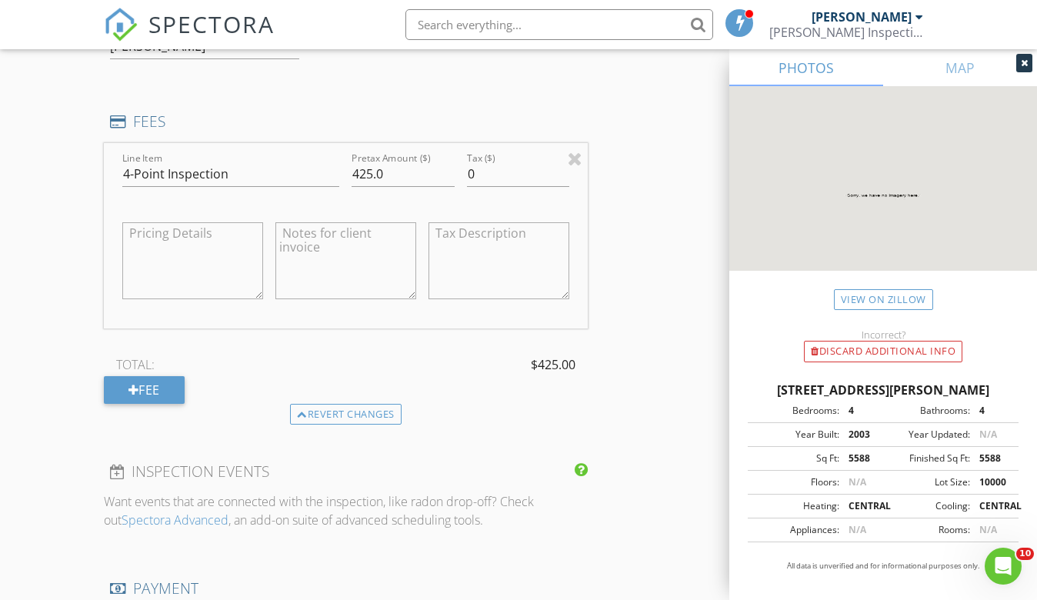
type input "State Farm: Rick Sanchez"
click at [372, 162] on input "425.0" at bounding box center [402, 174] width 102 height 25
type input "450.0"
click at [259, 353] on div "TOTAL: $450.00" at bounding box center [346, 364] width 484 height 23
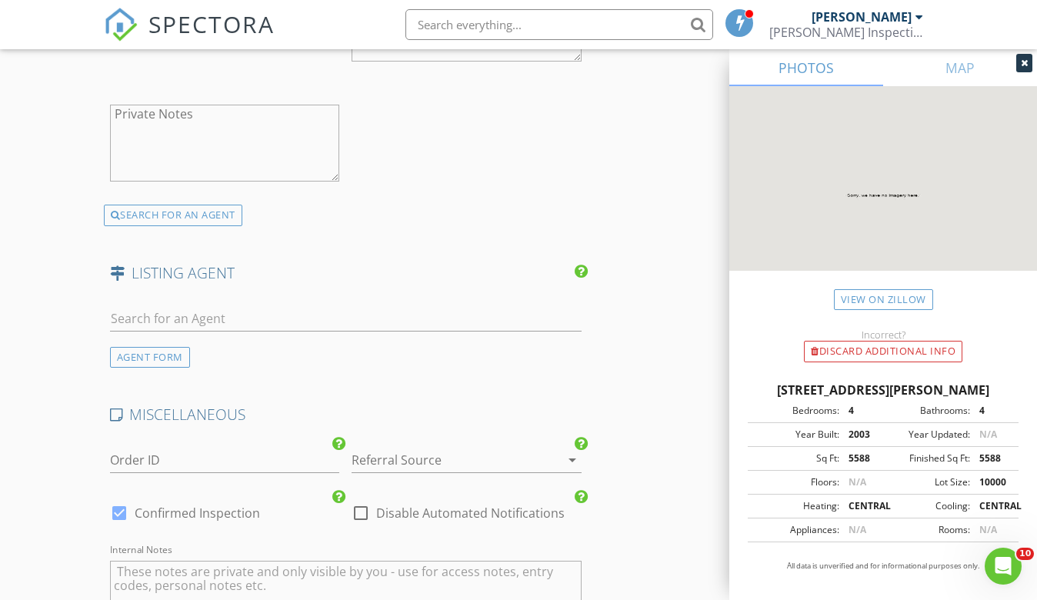
scroll to position [2806, 0]
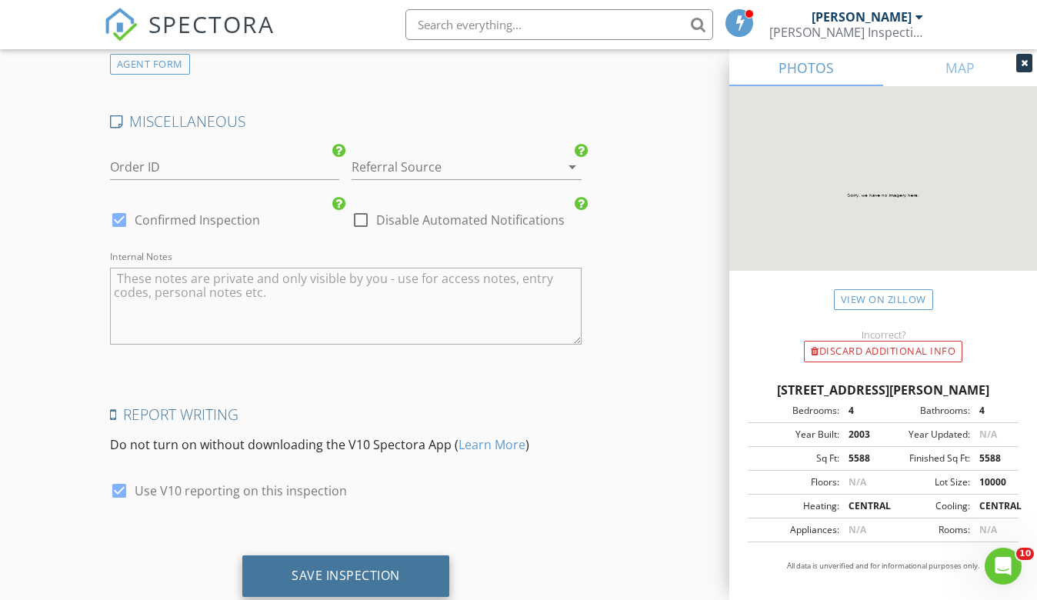
click at [307, 555] on div "Save Inspection" at bounding box center [345, 576] width 207 height 42
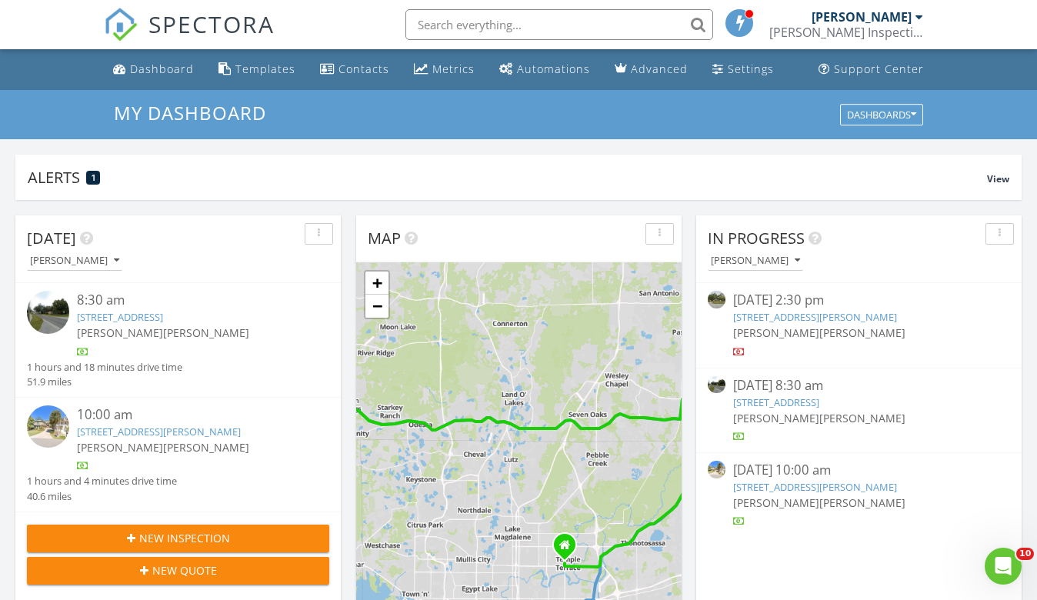
click at [548, 21] on input "text" at bounding box center [559, 24] width 308 height 31
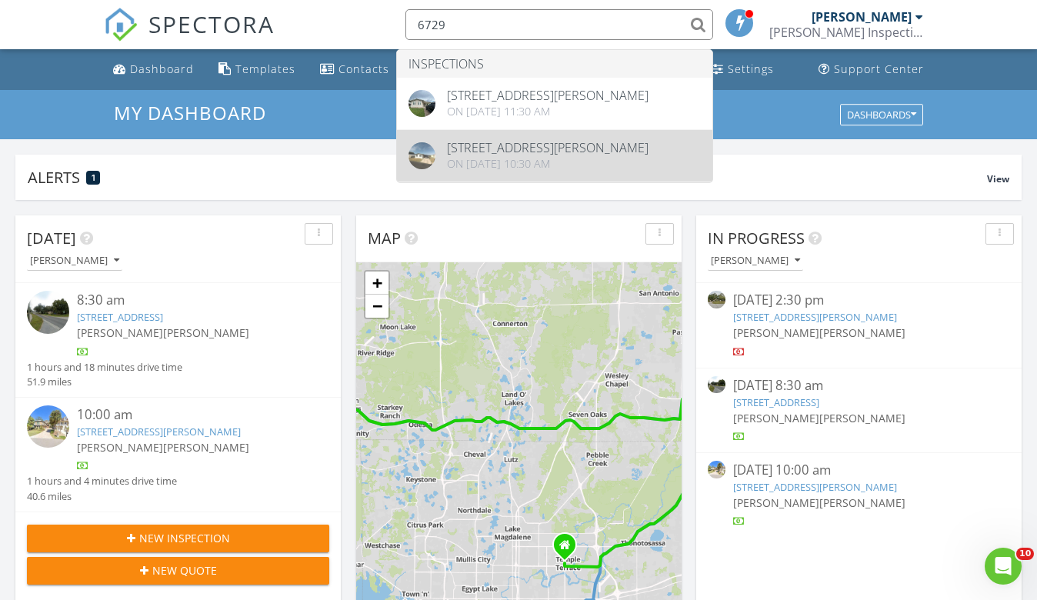
type input "6729"
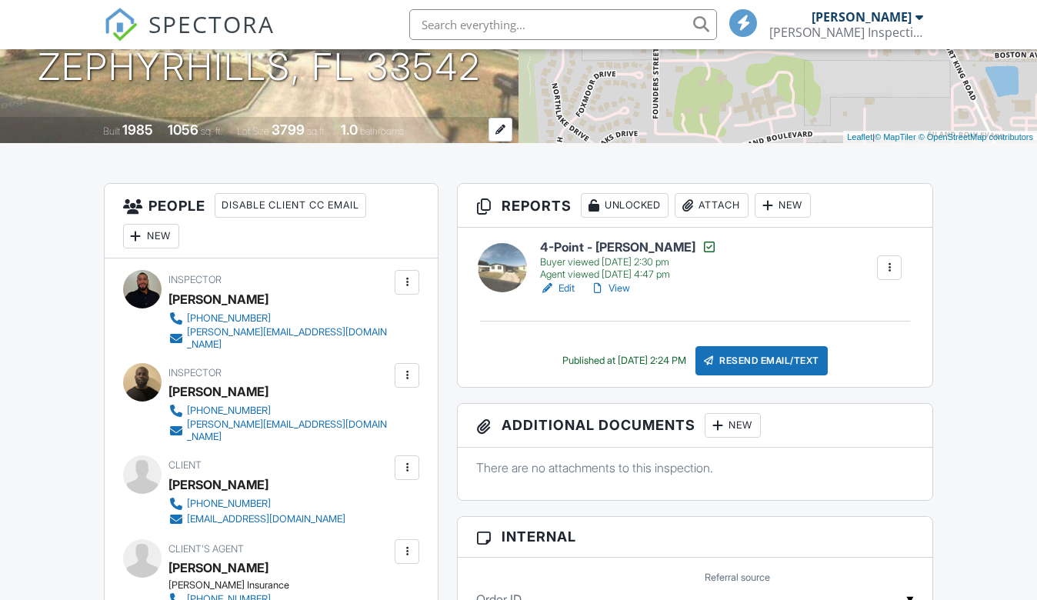
scroll to position [291, 0]
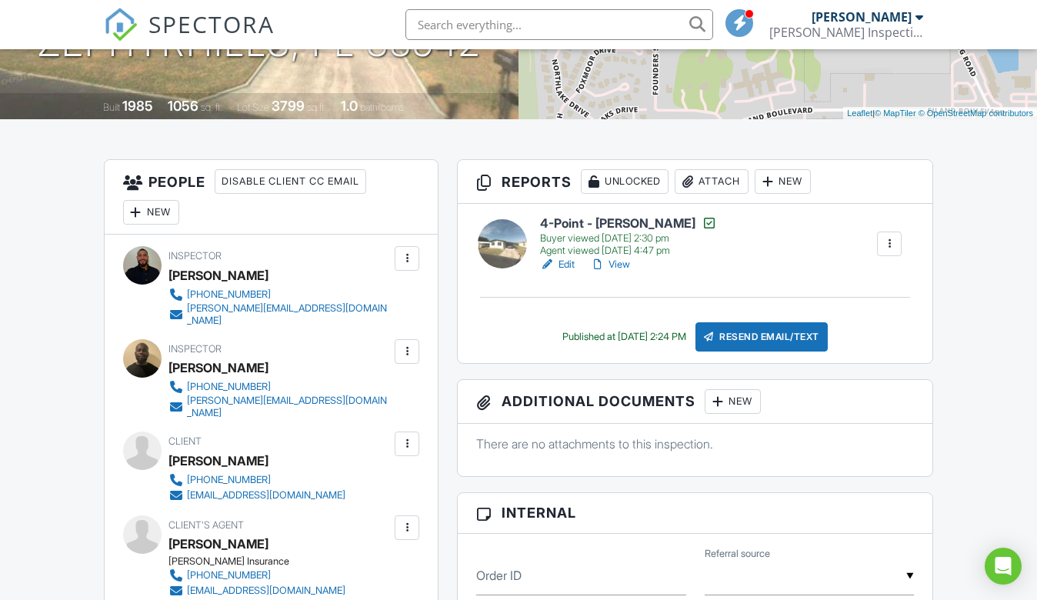
click at [624, 266] on link "View" at bounding box center [610, 264] width 40 height 15
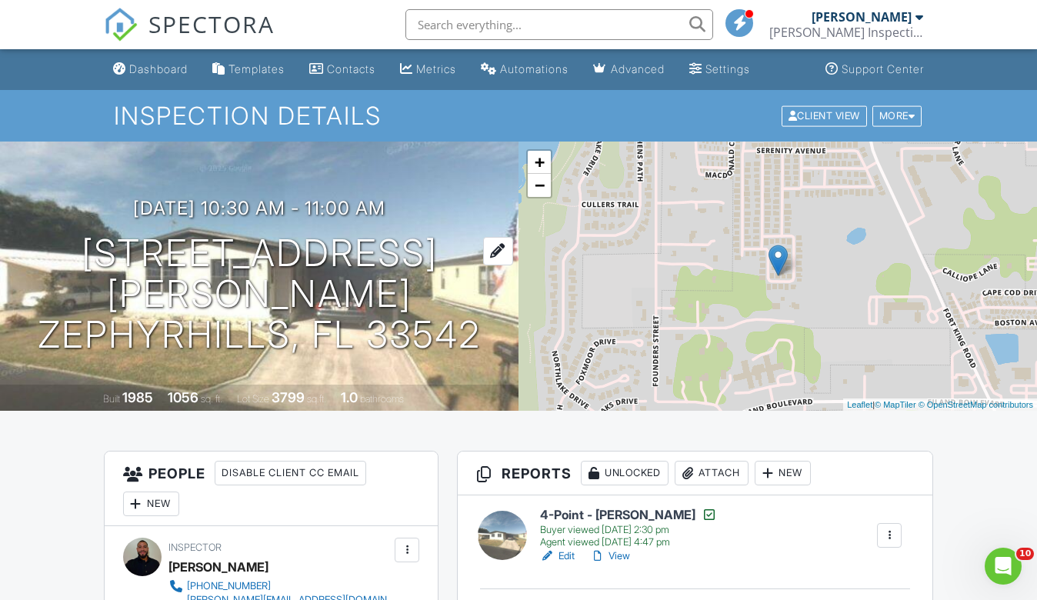
scroll to position [0, 0]
click at [260, 272] on h1 "[STREET_ADDRESS][PERSON_NAME] Zephyrhills, FL 33542" at bounding box center [259, 294] width 469 height 122
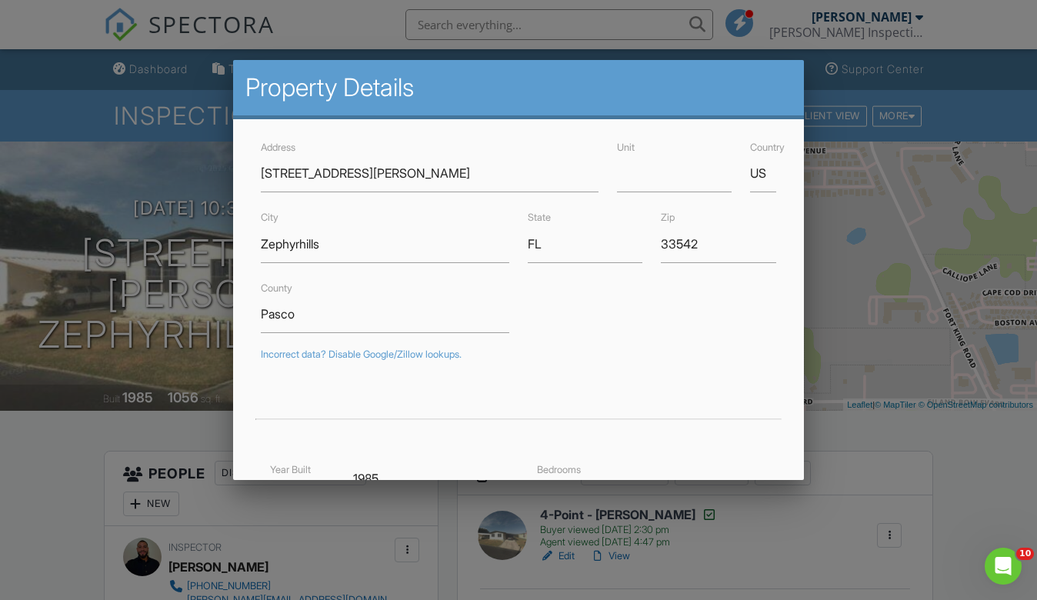
click at [162, 415] on div at bounding box center [518, 298] width 1037 height 750
